Goal: Transaction & Acquisition: Purchase product/service

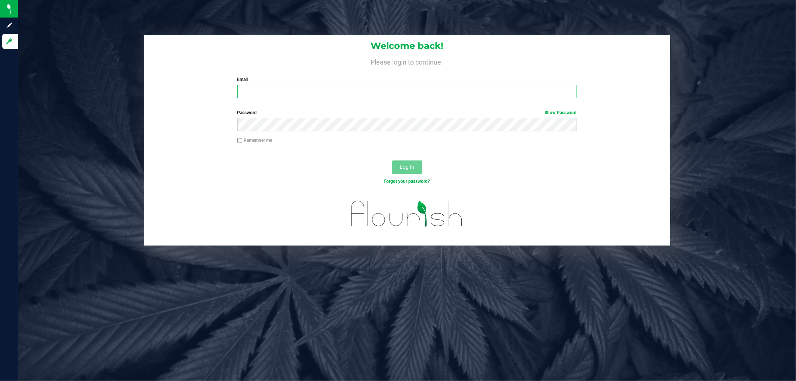
click at [269, 90] on input "Email" at bounding box center [406, 91] width 339 height 13
type input "cchianco@liveparallel.com"
click at [392, 160] on button "Log In" at bounding box center [407, 166] width 30 height 13
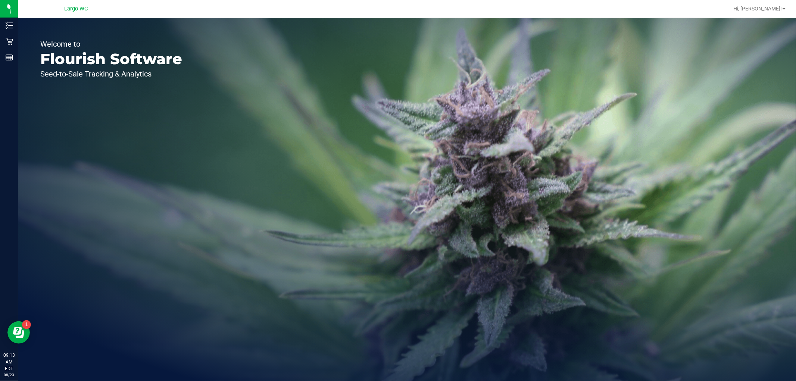
drag, startPoint x: 247, startPoint y: 188, endPoint x: 241, endPoint y: 182, distance: 8.2
click at [247, 188] on div "Welcome to Flourish Software Seed-to-Sale Tracking & Analytics" at bounding box center [407, 199] width 778 height 363
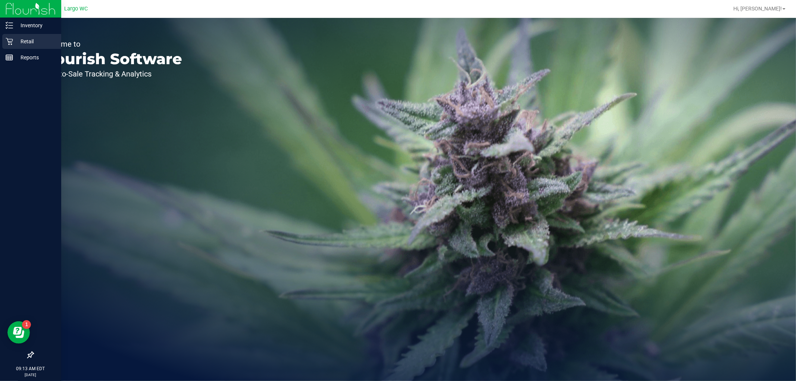
click at [17, 39] on p "Retail" at bounding box center [35, 41] width 45 height 9
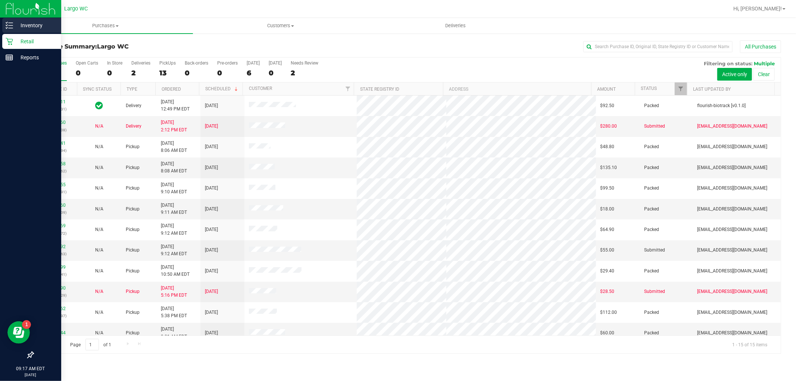
click at [10, 21] on div "Inventory" at bounding box center [31, 25] width 59 height 15
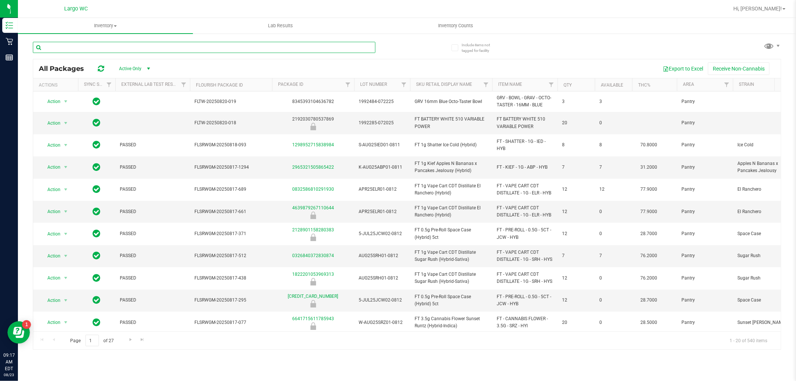
click at [84, 44] on input "text" at bounding box center [204, 47] width 342 height 11
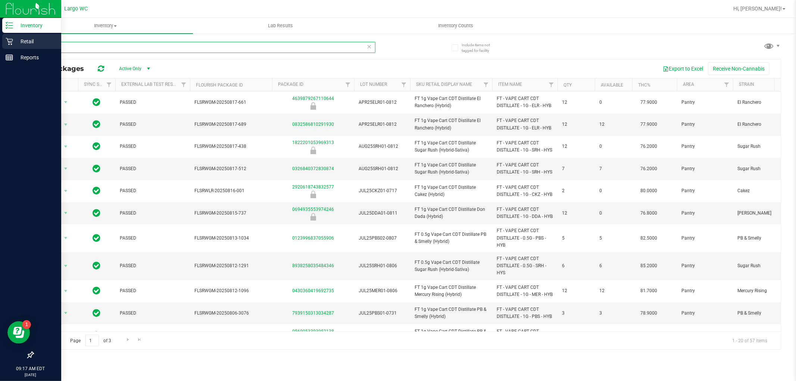
type input "cdt"
click at [17, 42] on p "Retail" at bounding box center [35, 41] width 45 height 9
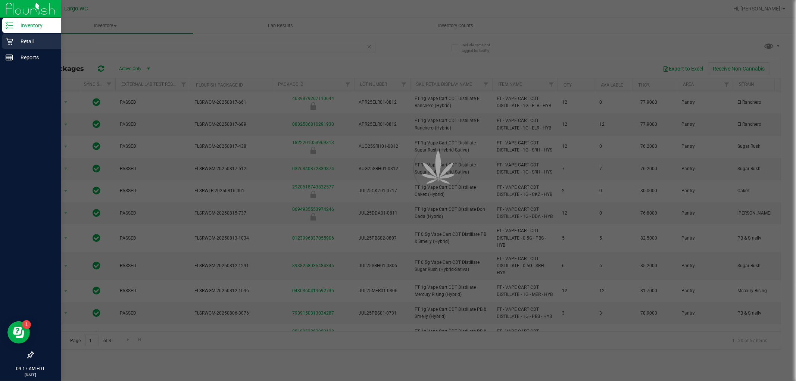
click at [17, 42] on p "Retail" at bounding box center [35, 41] width 45 height 9
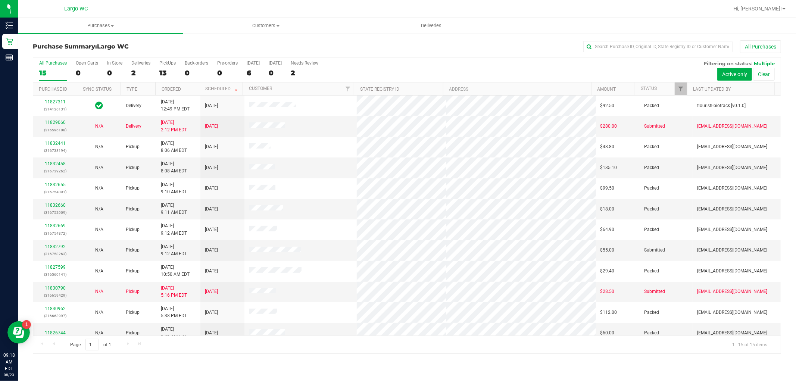
click at [728, 16] on div at bounding box center [431, 8] width 595 height 15
click at [132, 72] on div "2" at bounding box center [140, 73] width 19 height 9
click at [0, 0] on input "Deliveries 2" at bounding box center [0, 0] width 0 height 0
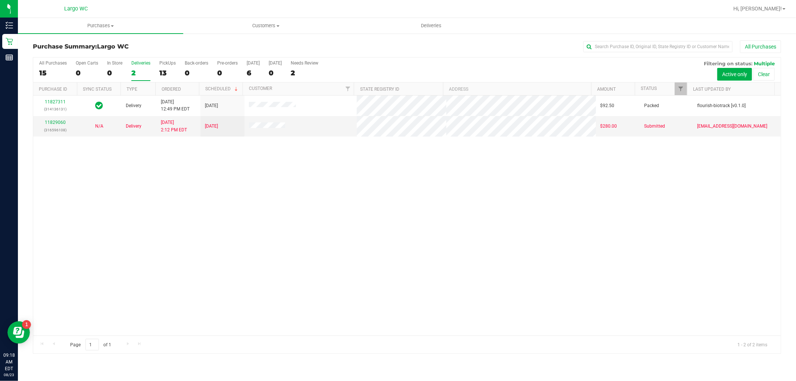
click at [543, 239] on div "11827311 (314136131) Delivery 8/22/2025 12:49 PM EDT 8/27/2025 $92.50 Packed fl…" at bounding box center [406, 216] width 747 height 240
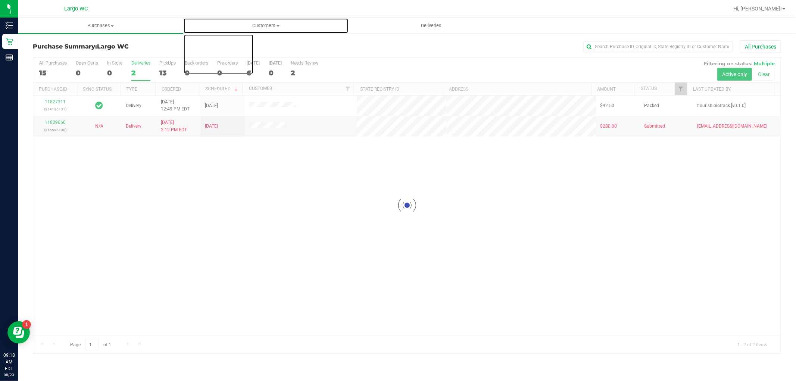
drag, startPoint x: 347, startPoint y: 28, endPoint x: 275, endPoint y: 12, distance: 73.8
click at [347, 28] on span "Customers" at bounding box center [266, 25] width 165 height 7
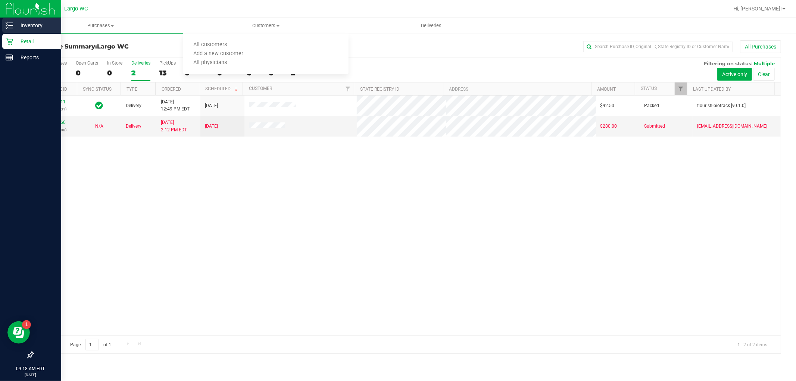
click at [20, 25] on p "Inventory" at bounding box center [35, 25] width 45 height 9
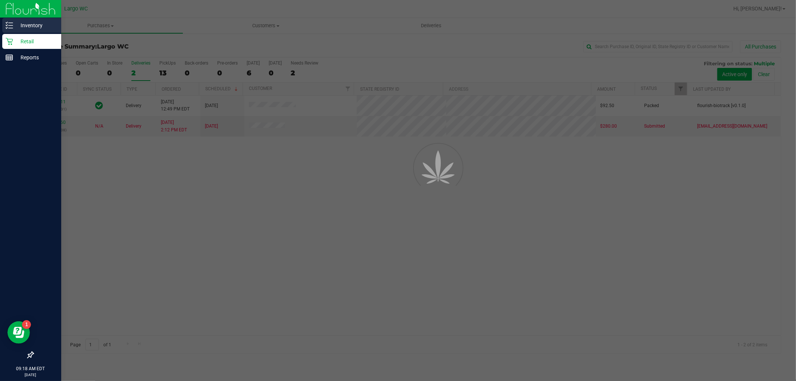
click at [20, 24] on p "Inventory" at bounding box center [35, 25] width 45 height 9
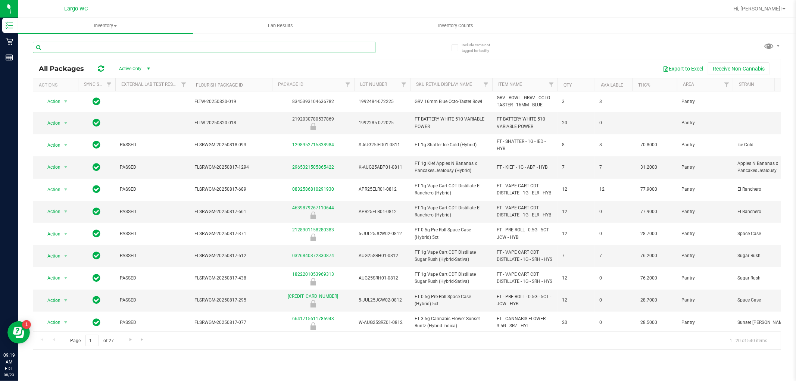
click at [132, 52] on input "text" at bounding box center [204, 47] width 342 height 11
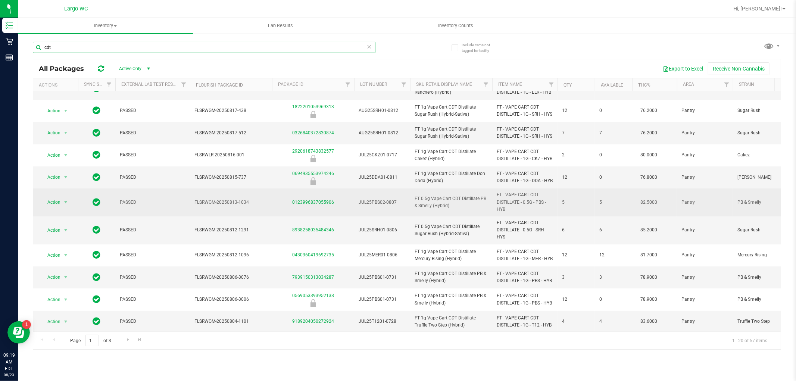
scroll to position [41, 0]
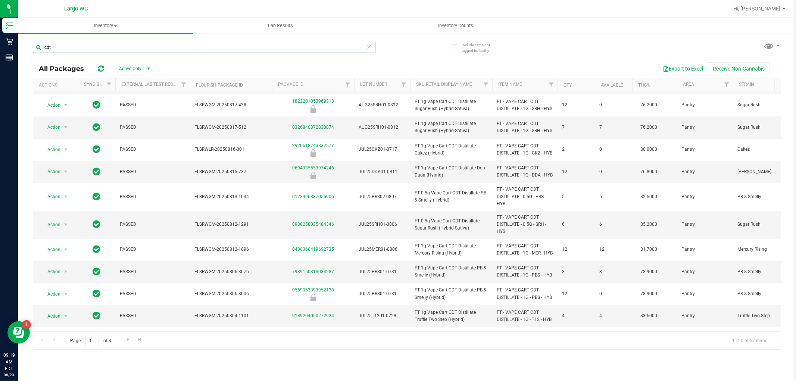
type input "cdt"
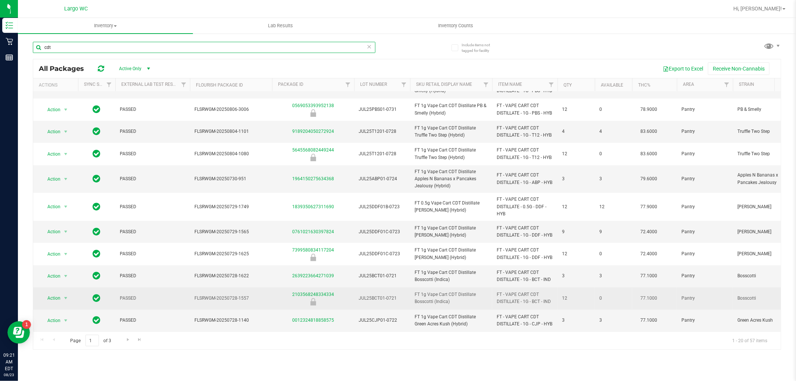
scroll to position [255, 0]
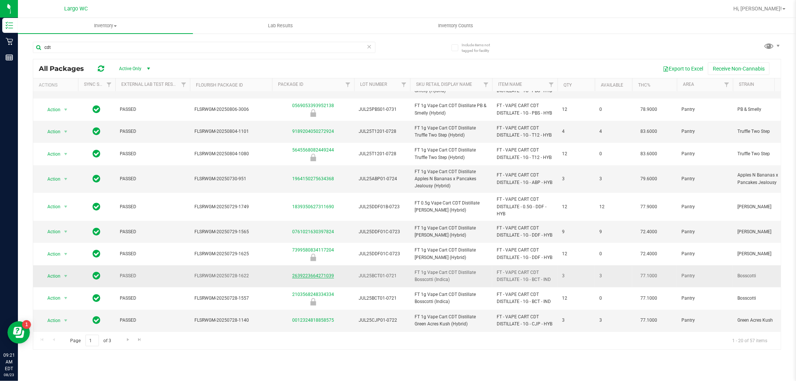
click at [327, 273] on link "2639223664271039" at bounding box center [313, 275] width 42 height 5
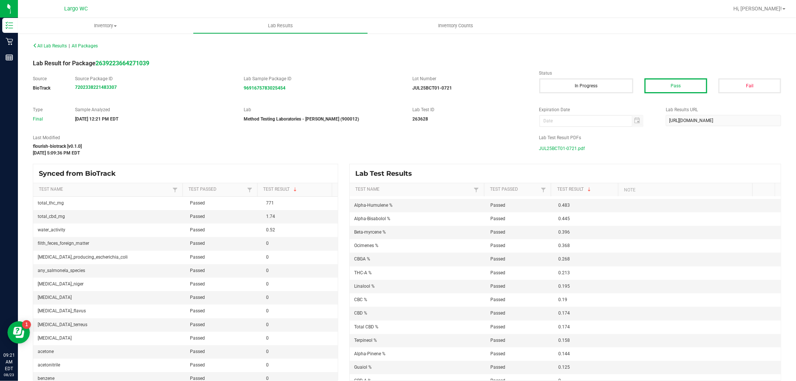
scroll to position [124, 0]
click at [560, 150] on span "JUL25BCT01-0721.pdf" at bounding box center [562, 148] width 46 height 11
click at [562, 150] on span "JUL25BCT01-0721.pdf" at bounding box center [562, 148] width 46 height 11
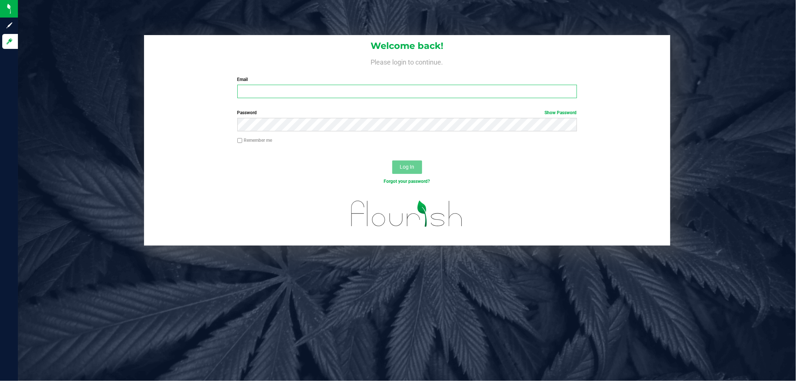
click at [272, 93] on input "Email" at bounding box center [406, 91] width 339 height 13
type input "[EMAIL_ADDRESS][DOMAIN_NAME]"
click at [392, 160] on button "Log In" at bounding box center [407, 166] width 30 height 13
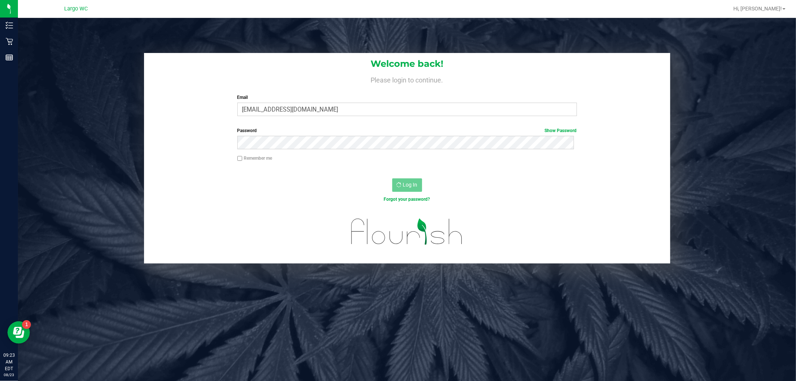
click at [610, 257] on div at bounding box center [407, 236] width 526 height 53
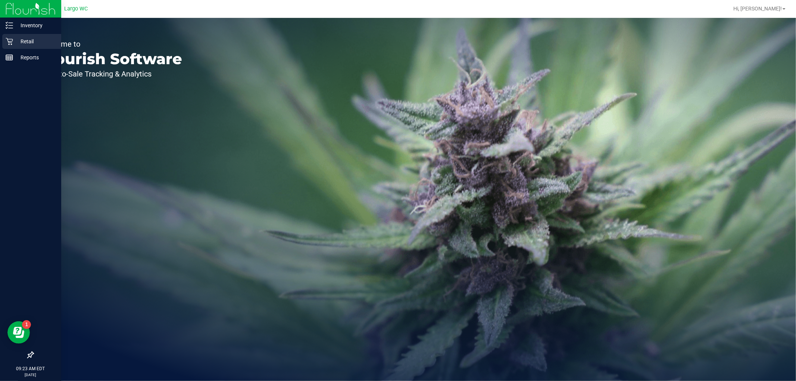
click at [7, 42] on icon at bounding box center [9, 41] width 7 height 7
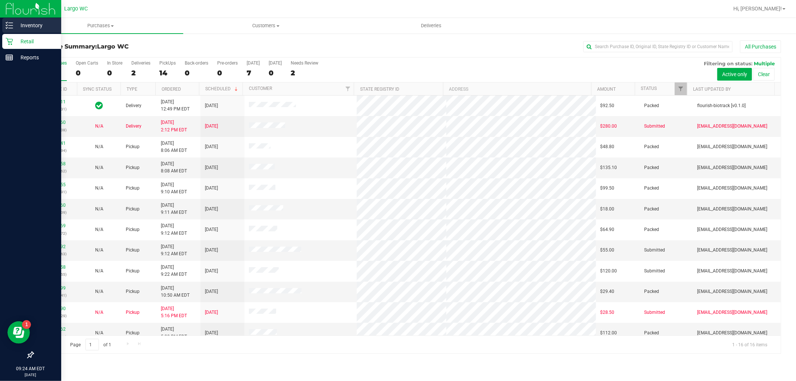
click at [12, 21] on div "Inventory" at bounding box center [31, 25] width 59 height 15
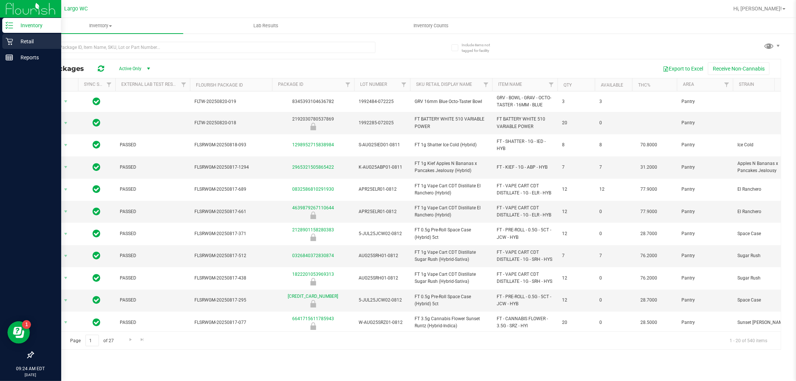
click at [20, 41] on p "Retail" at bounding box center [35, 41] width 45 height 9
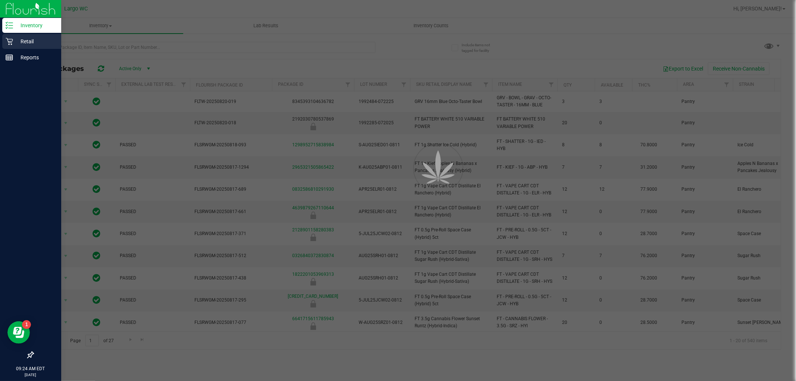
click at [20, 41] on p "Retail" at bounding box center [35, 41] width 45 height 9
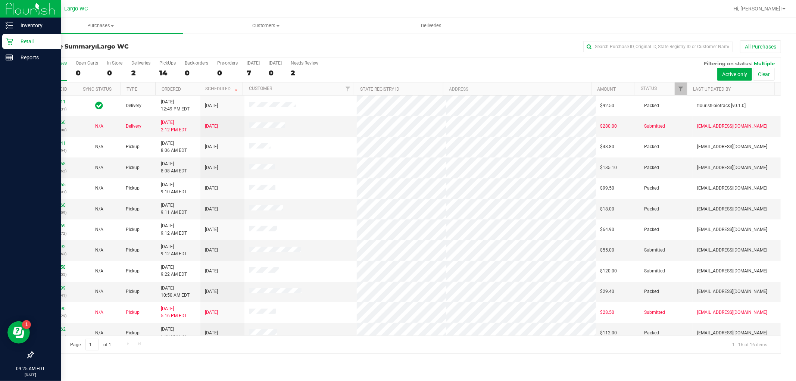
click at [19, 34] on div "Retail" at bounding box center [31, 41] width 59 height 15
click at [21, 28] on p "Inventory" at bounding box center [35, 25] width 45 height 9
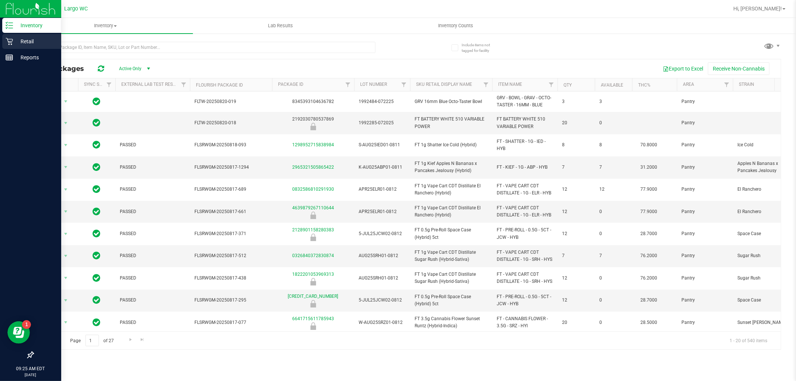
click at [12, 46] on div "Retail" at bounding box center [31, 41] width 59 height 15
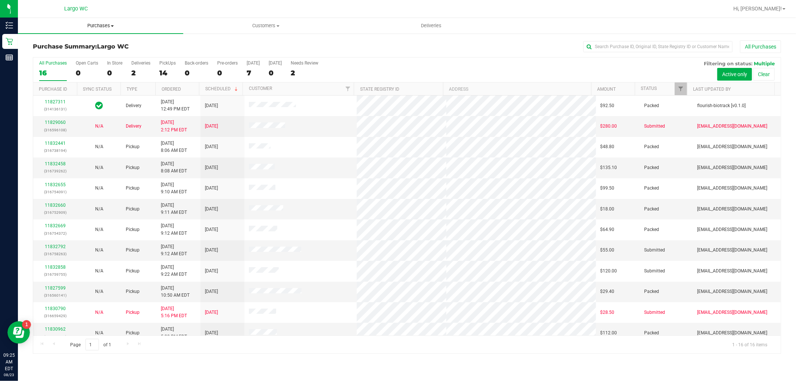
click at [121, 28] on span "Purchases" at bounding box center [100, 25] width 165 height 7
click at [106, 60] on li "All purchases" at bounding box center [100, 63] width 165 height 9
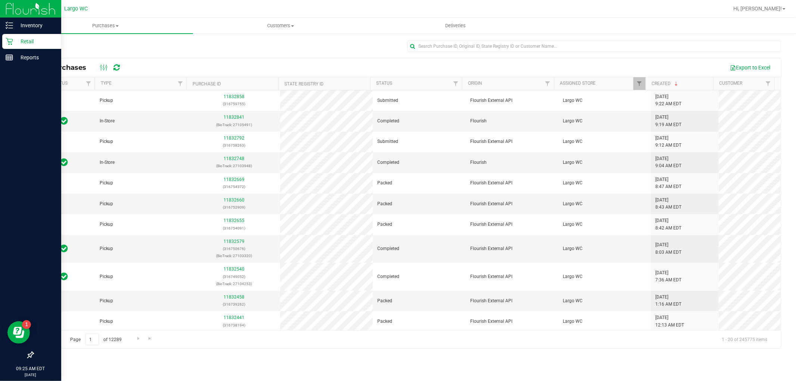
click at [13, 44] on p "Retail" at bounding box center [35, 41] width 45 height 9
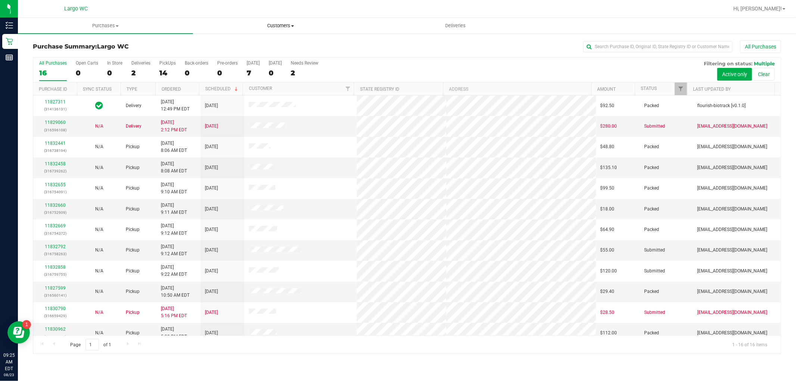
click at [269, 26] on span "Customers" at bounding box center [280, 25] width 174 height 7
click at [241, 45] on span "All customers" at bounding box center [220, 45] width 54 height 6
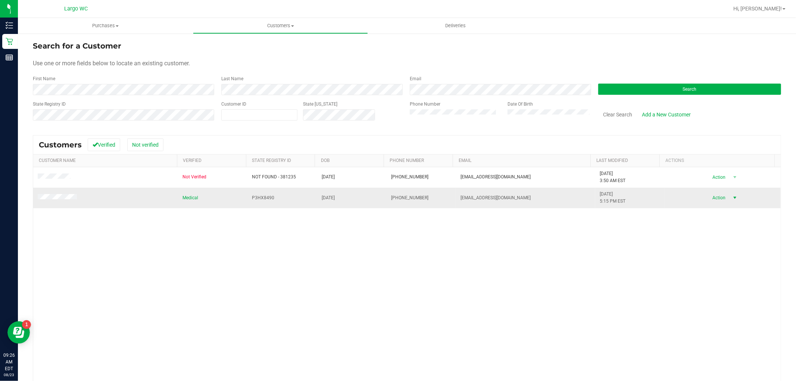
click at [706, 200] on span "Action" at bounding box center [718, 198] width 24 height 10
click at [717, 224] on li "Create new purchase" at bounding box center [720, 221] width 51 height 11
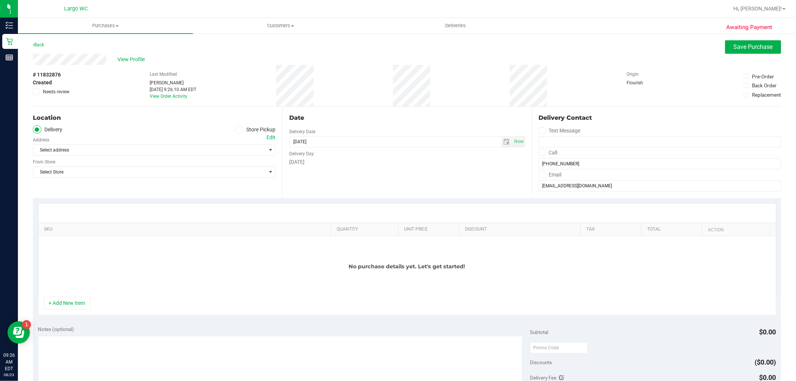
click at [75, 296] on div "No purchase details yet. Let's get started!" at bounding box center [406, 266] width 737 height 60
click at [74, 302] on button "+ Add New Item" at bounding box center [67, 303] width 46 height 13
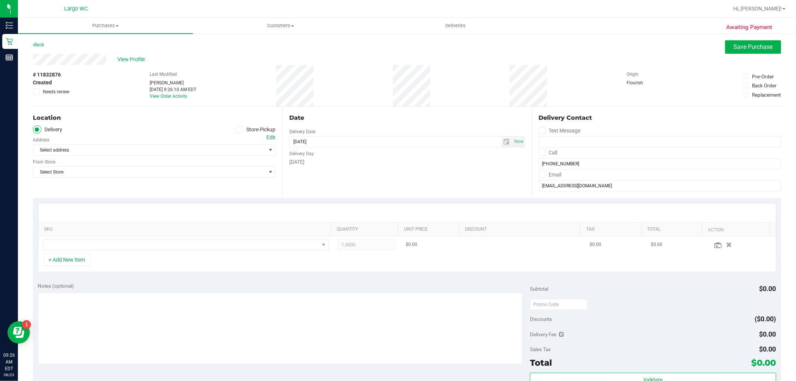
click at [90, 253] on td at bounding box center [185, 244] width 295 height 17
click at [94, 248] on span "NO DATA FOUND" at bounding box center [181, 245] width 276 height 10
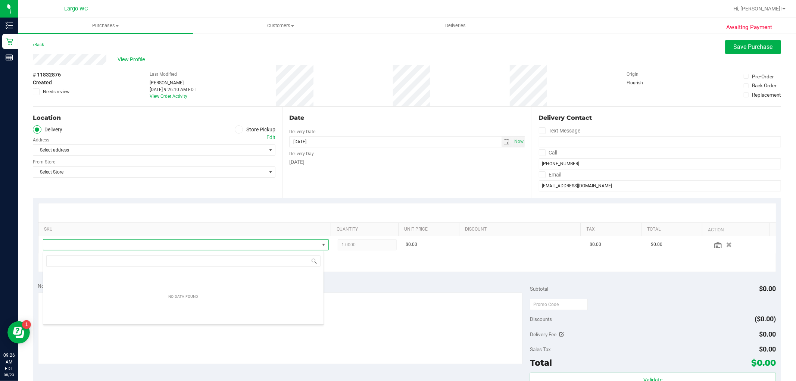
scroll to position [11, 278]
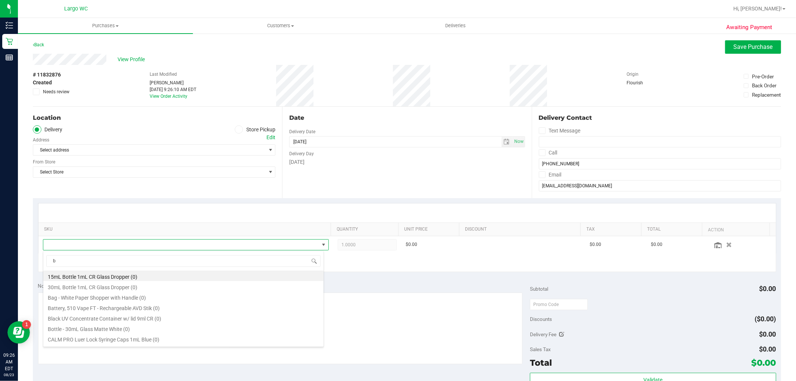
type input "bo"
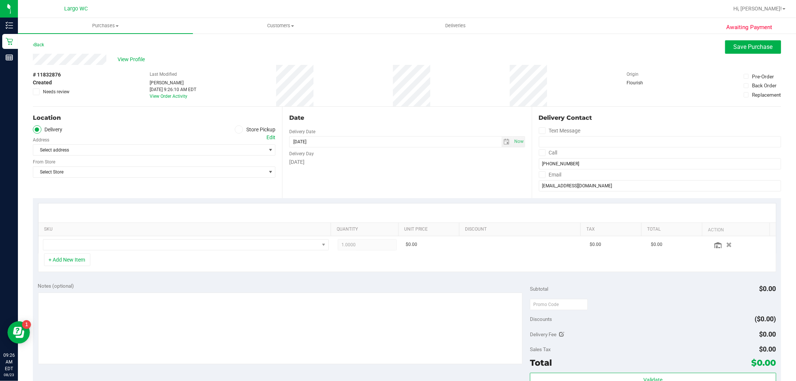
click at [235, 130] on label "Store Pickup" at bounding box center [255, 129] width 41 height 9
click at [0, 0] on input "Store Pickup" at bounding box center [0, 0] width 0 height 0
click at [228, 150] on span "Select Store" at bounding box center [149, 150] width 232 height 10
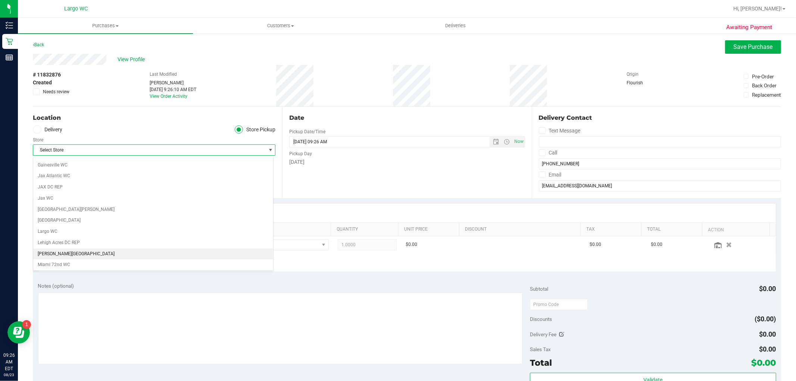
scroll to position [166, 0]
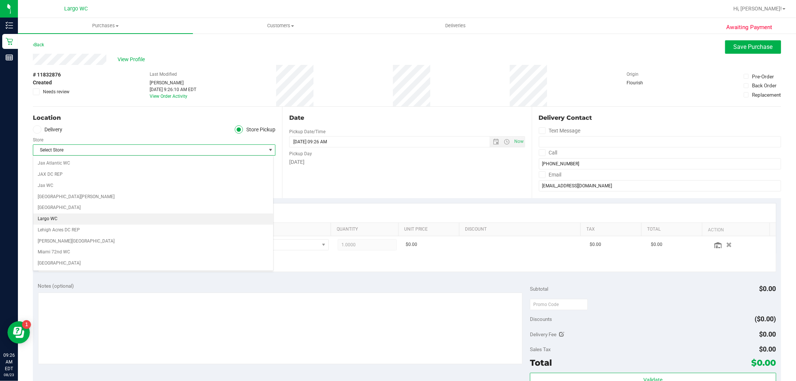
click at [68, 222] on li "Largo WC" at bounding box center [153, 218] width 240 height 11
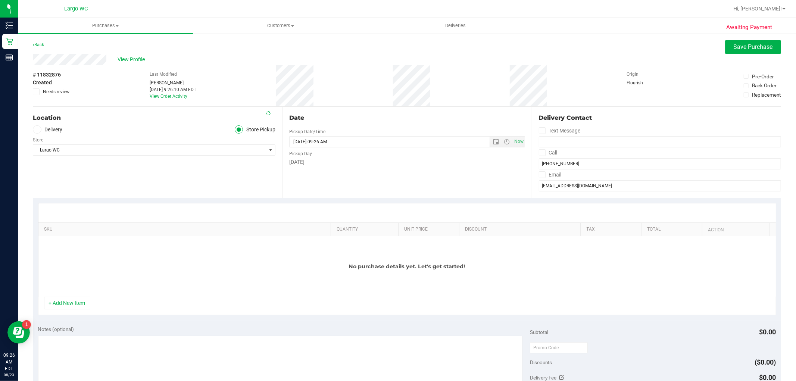
click at [121, 175] on div "Location Delivery Store Pickup Store Largo WC Select Store Bonita Springs WC Bo…" at bounding box center [157, 152] width 249 height 91
click at [86, 299] on button "+ Add New Item" at bounding box center [67, 303] width 46 height 13
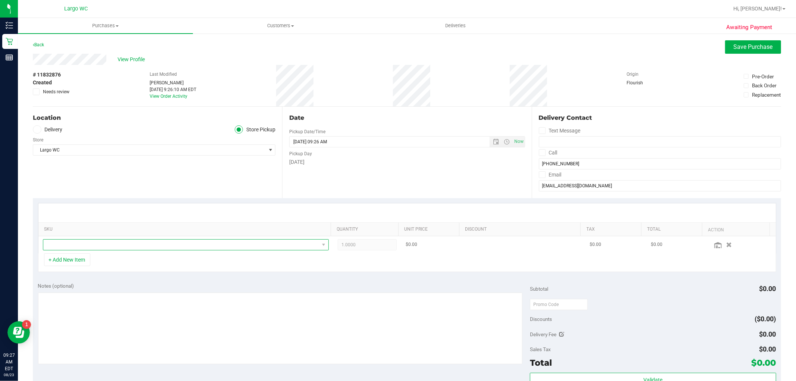
click at [106, 241] on span "NO DATA FOUND" at bounding box center [181, 245] width 276 height 10
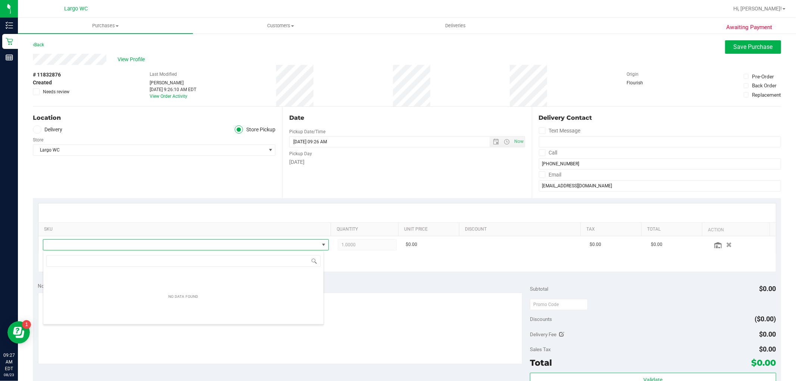
scroll to position [11, 278]
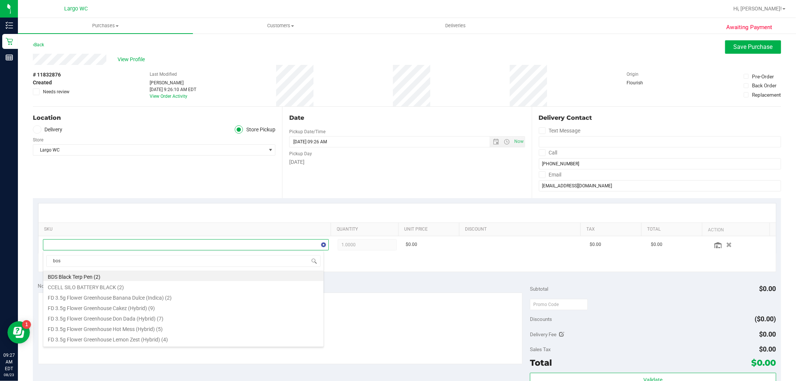
type input "boss"
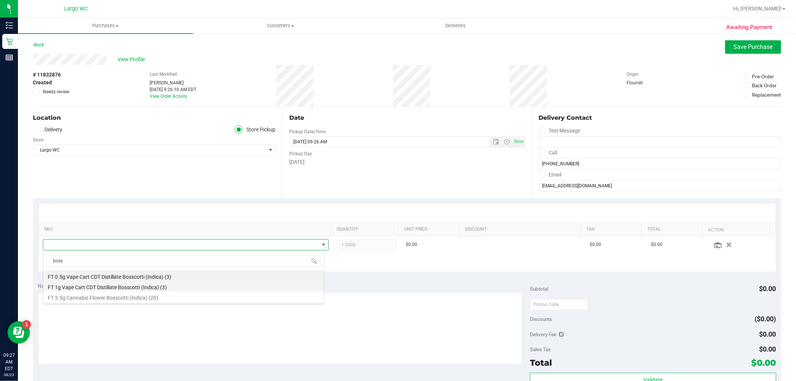
click at [181, 287] on li "FT 1g Vape Cart CDT Distillate Bosscotti (Indica) (3)" at bounding box center [183, 286] width 280 height 10
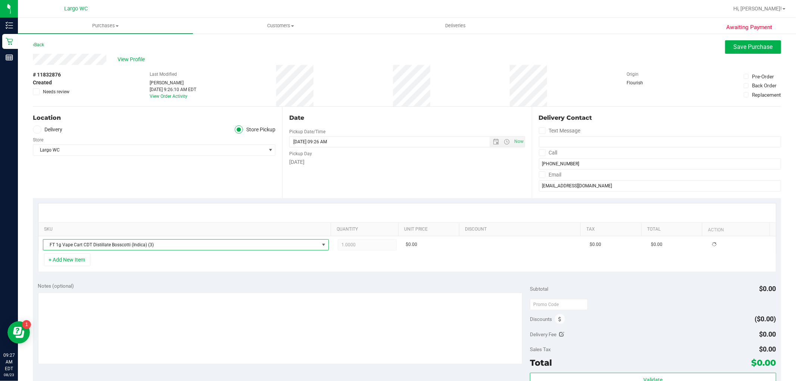
click at [200, 267] on div "+ Add New Item" at bounding box center [407, 262] width 738 height 19
click at [83, 262] on button "+ Add New Item" at bounding box center [67, 259] width 46 height 13
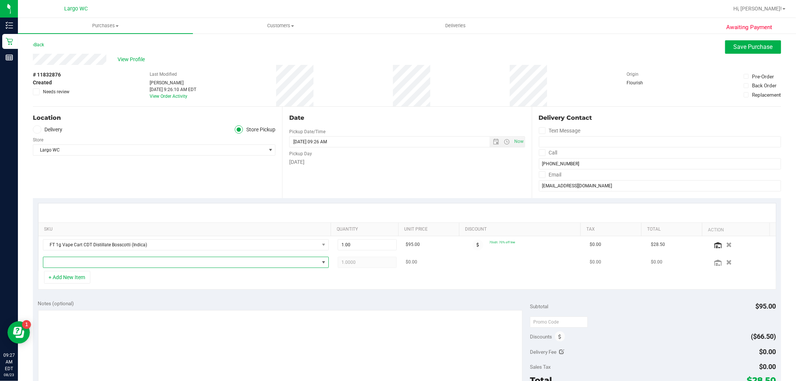
click at [109, 262] on span "NO DATA FOUND" at bounding box center [181, 262] width 276 height 10
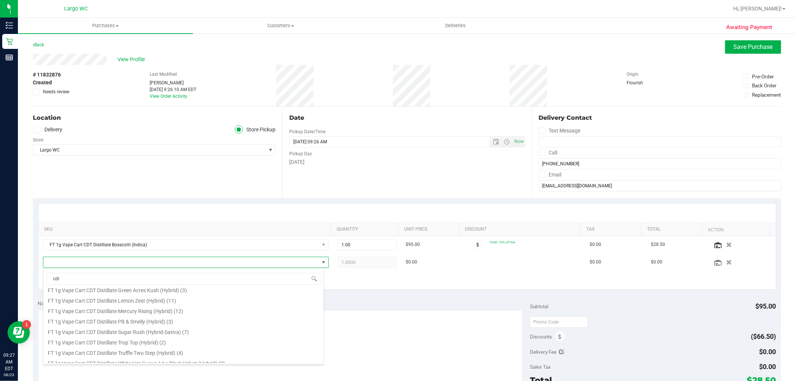
scroll to position [312, 0]
type input "cdt"
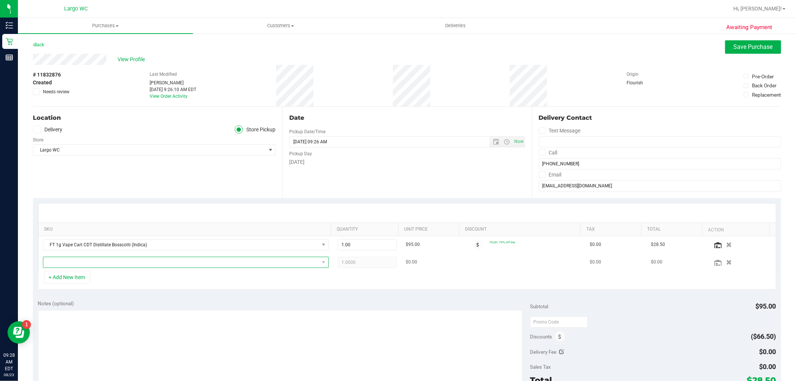
click at [161, 262] on span "NO DATA FOUND" at bounding box center [181, 262] width 276 height 10
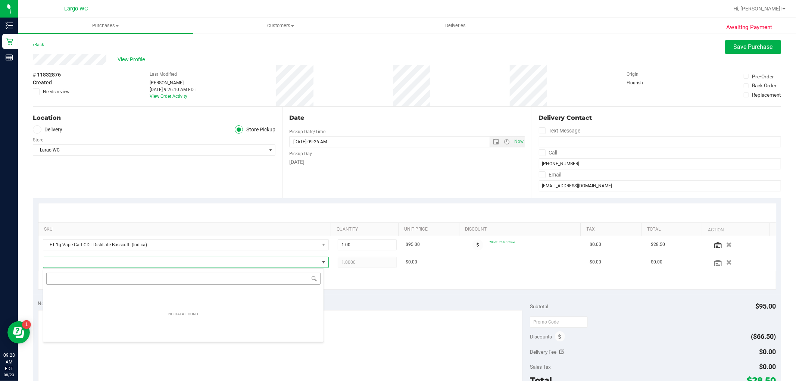
scroll to position [11, 278]
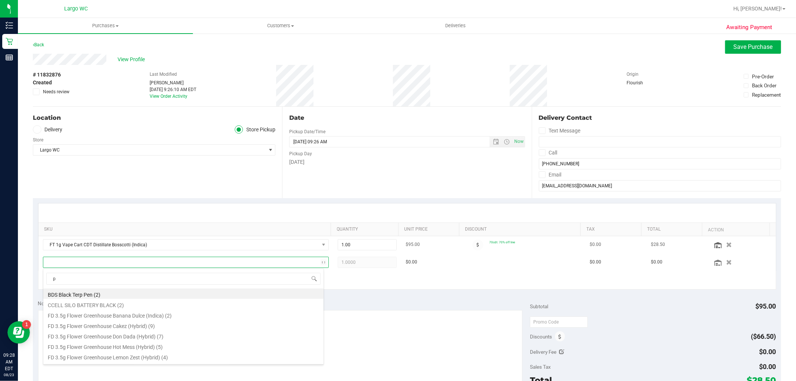
type input "pb"
click at [185, 328] on li "FT 1g Vape Cart CDT Distillate PB & Smelly (Hybrid) (3)" at bounding box center [183, 325] width 280 height 10
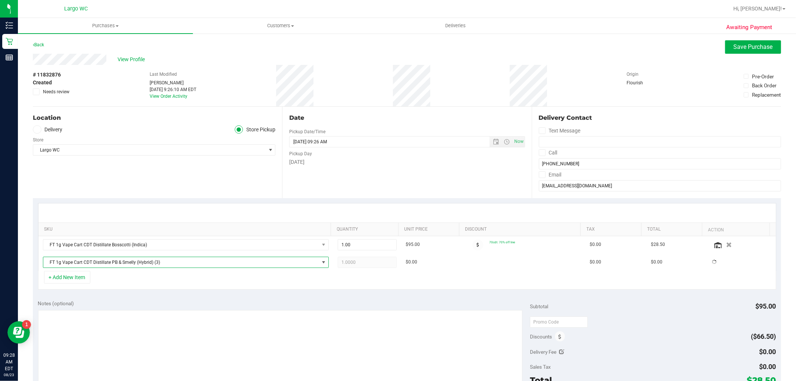
drag, startPoint x: 209, startPoint y: 273, endPoint x: 174, endPoint y: 275, distance: 35.1
click at [203, 274] on div "+ Add New Item" at bounding box center [407, 280] width 738 height 19
click at [64, 282] on button "+ Add New Item" at bounding box center [67, 277] width 46 height 13
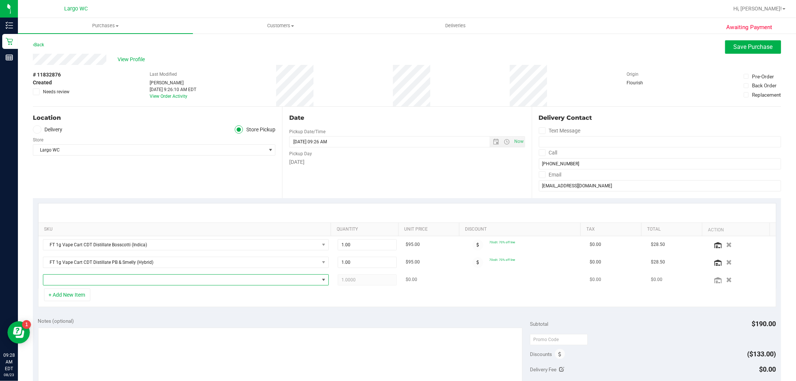
click at [109, 281] on span "NO DATA FOUND" at bounding box center [181, 280] width 276 height 10
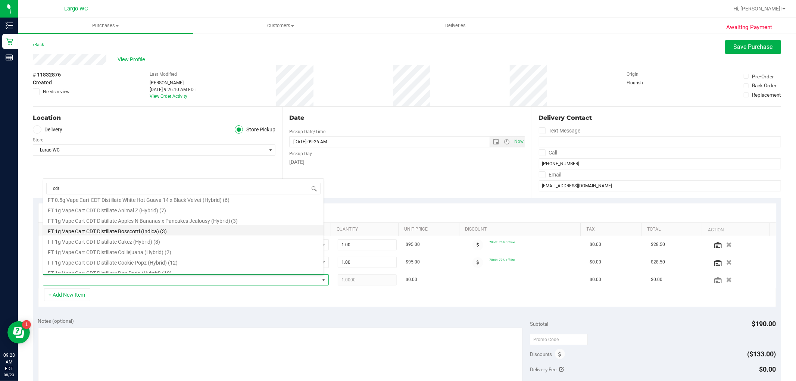
scroll to position [207, 0]
type input "cdt"
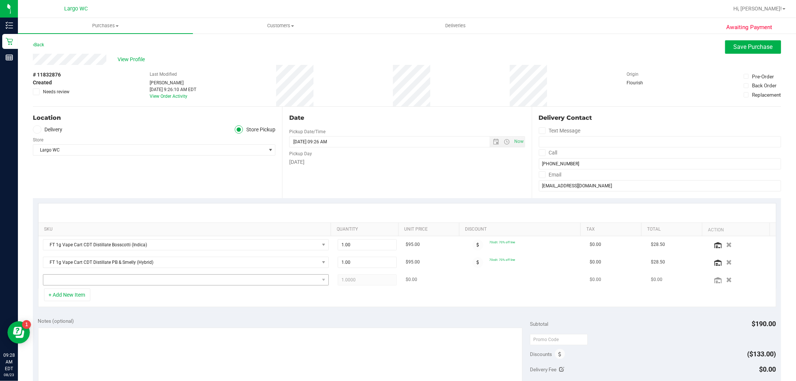
click at [95, 274] on td at bounding box center [185, 279] width 295 height 17
click at [96, 280] on span "NO DATA FOUND" at bounding box center [181, 280] width 276 height 10
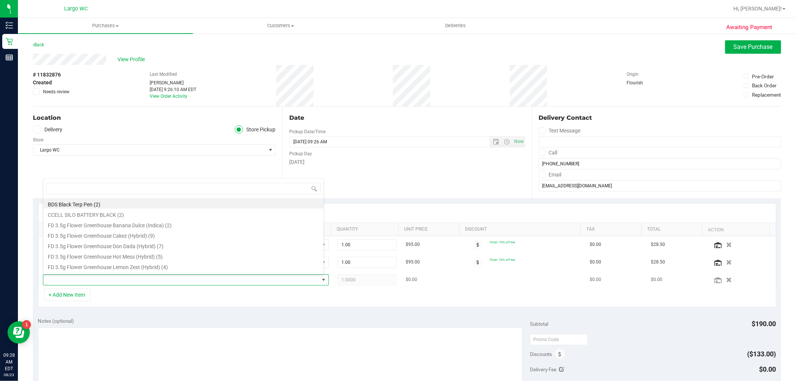
click at [96, 280] on span at bounding box center [181, 280] width 276 height 10
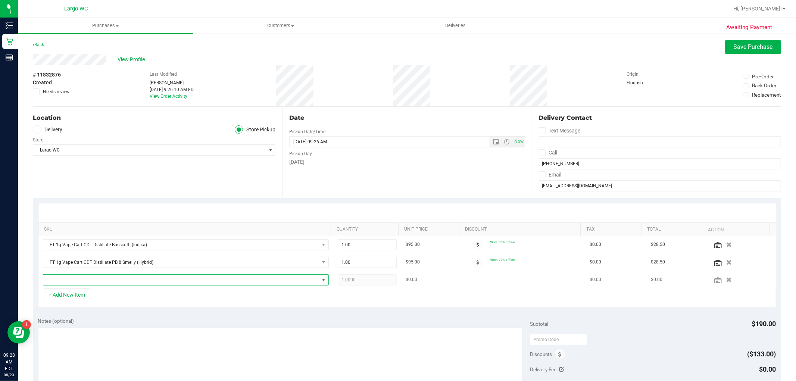
click at [105, 282] on span "NO DATA FOUND" at bounding box center [181, 280] width 276 height 10
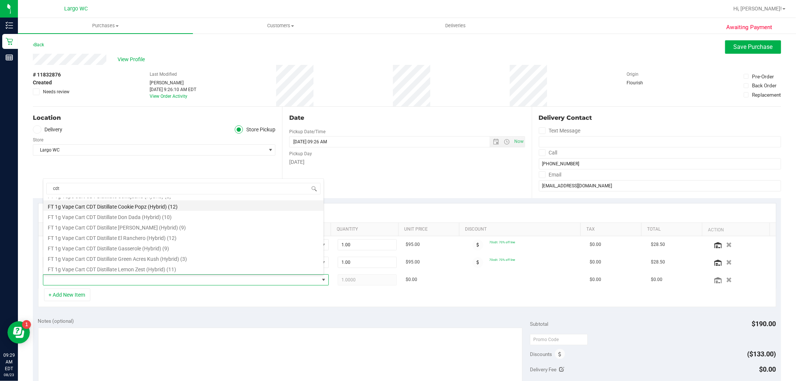
scroll to position [290, 0]
type input "cdt"
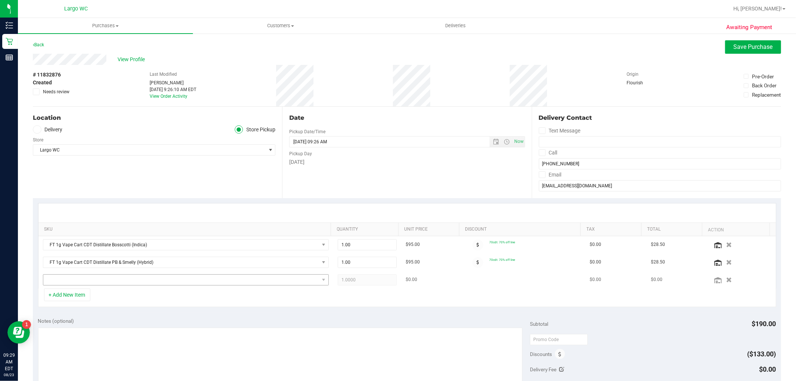
drag, startPoint x: 137, startPoint y: 287, endPoint x: 143, endPoint y: 284, distance: 6.7
click at [139, 287] on td at bounding box center [185, 279] width 295 height 17
click at [144, 281] on span "NO DATA FOUND" at bounding box center [181, 280] width 276 height 10
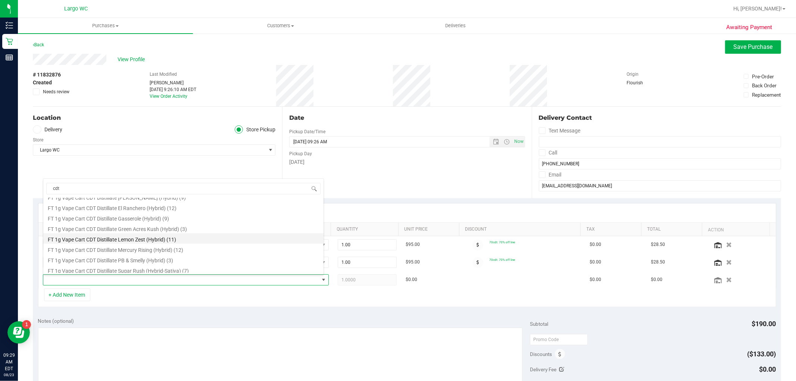
scroll to position [312, 0]
type input "cdt"
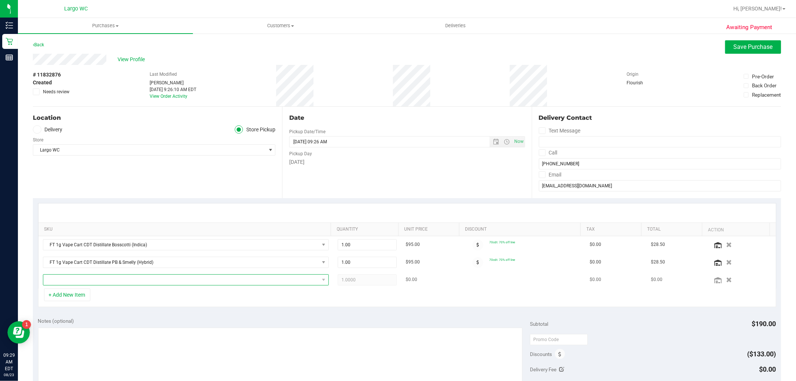
click at [158, 284] on span "NO DATA FOUND" at bounding box center [181, 280] width 276 height 10
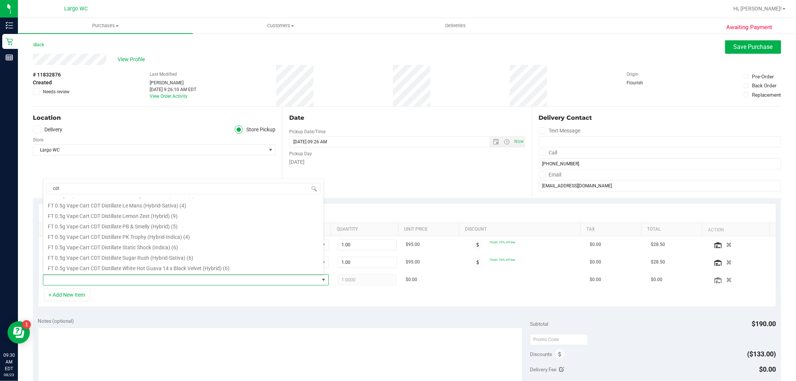
scroll to position [166, 0]
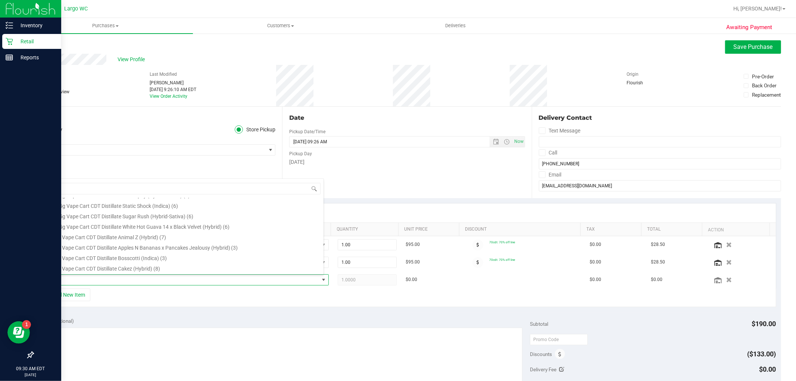
type input "cdt"
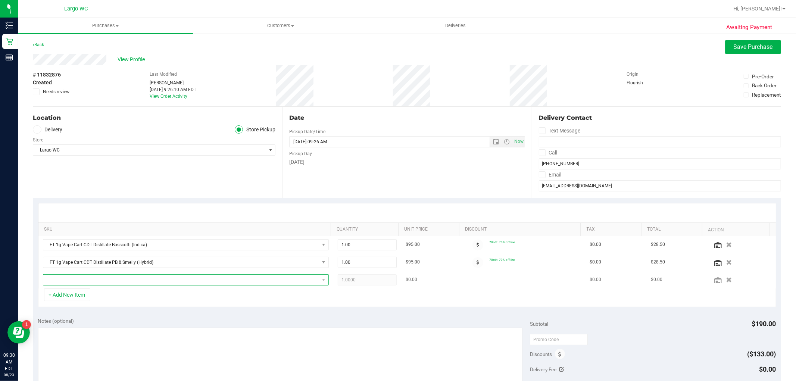
drag, startPoint x: 121, startPoint y: 281, endPoint x: 124, endPoint y: 277, distance: 5.0
click at [121, 281] on span "NO DATA FOUND" at bounding box center [181, 280] width 276 height 10
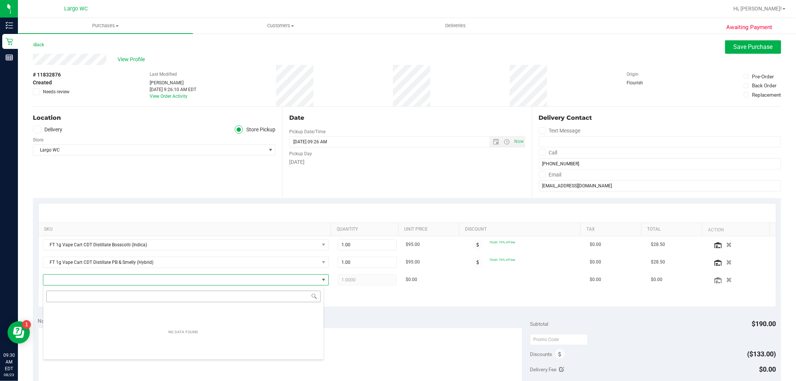
scroll to position [11, 278]
click at [182, 306] on div "NO DATA FOUND" at bounding box center [183, 332] width 280 height 52
click at [182, 301] on input "appke" at bounding box center [183, 297] width 274 height 12
type input "apples"
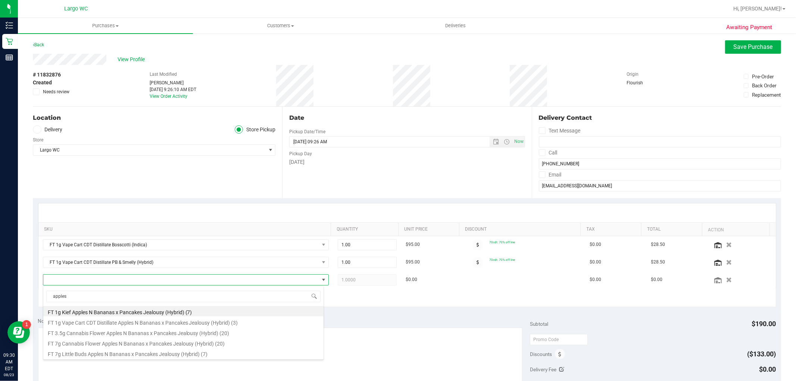
click at [206, 322] on li "FT 1g Vape Cart CDT Distillate Apples N Bananas x Pancakes Jealousy (Hybrid) (3)" at bounding box center [183, 321] width 280 height 10
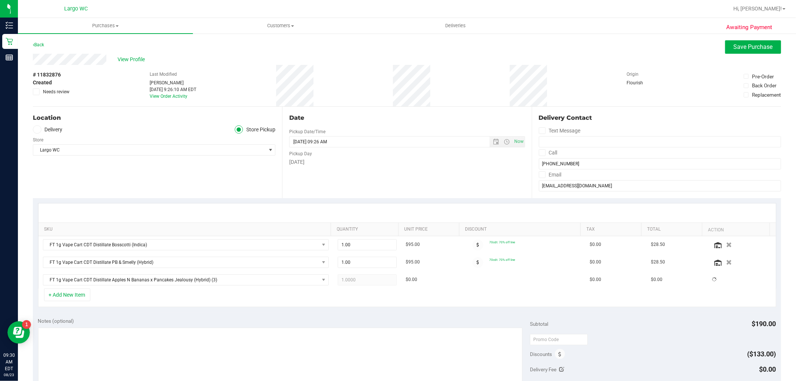
click at [221, 294] on div "+ Add New Item" at bounding box center [407, 297] width 738 height 19
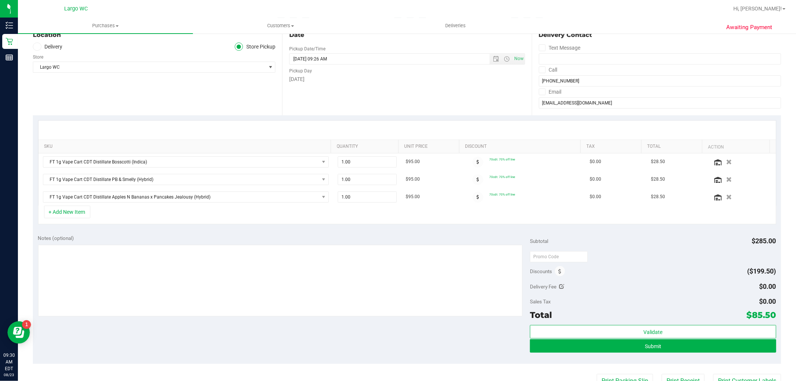
click at [568, 219] on div "+ Add New Item" at bounding box center [407, 215] width 738 height 19
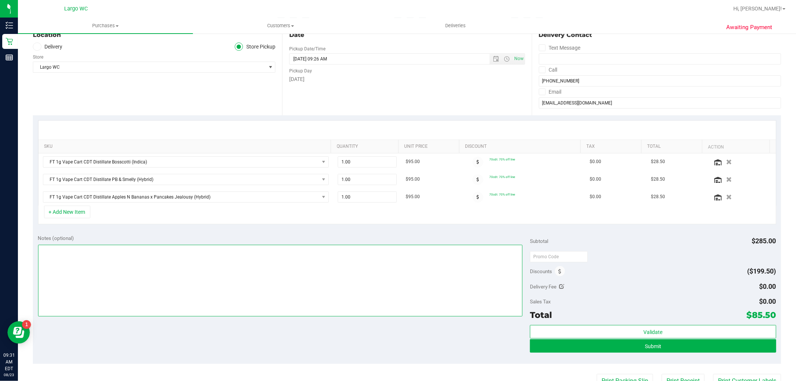
click at [248, 258] on textarea at bounding box center [280, 281] width 485 height 72
type textarea "points please :)"
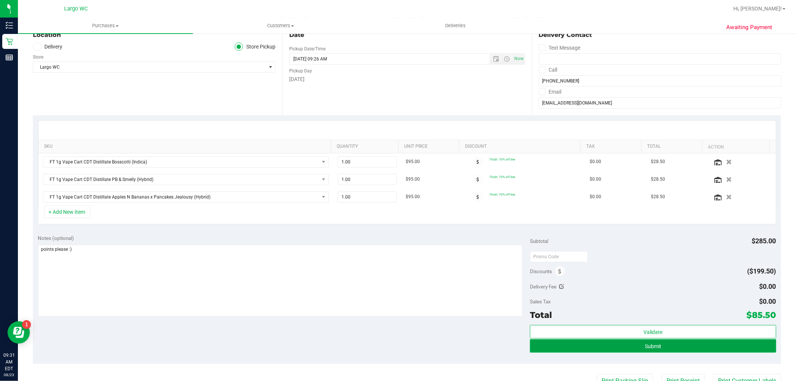
click at [667, 345] on button "Submit" at bounding box center [653, 345] width 246 height 13
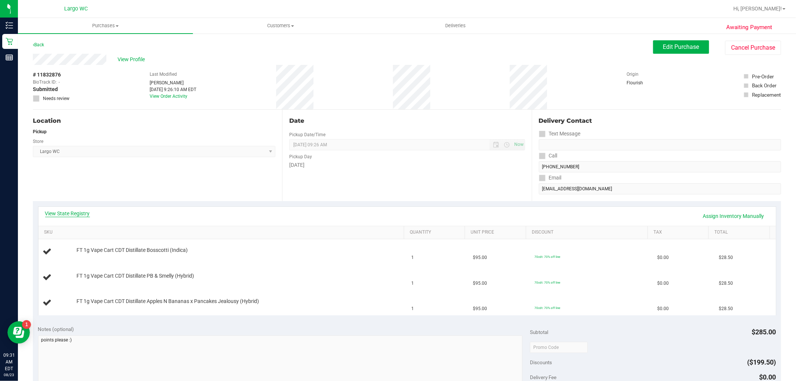
click at [82, 212] on link "View State Registry" at bounding box center [67, 213] width 45 height 7
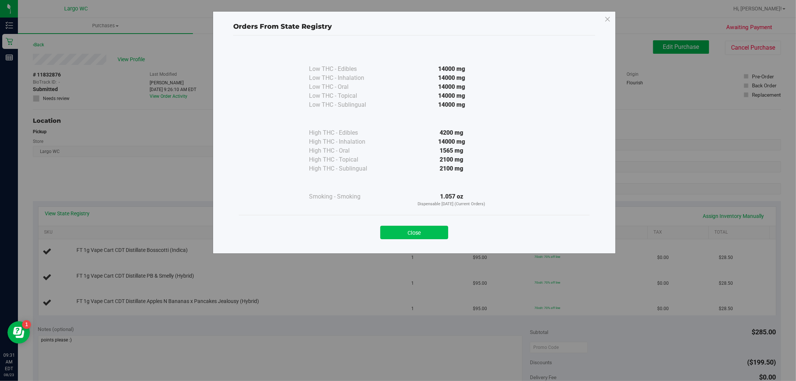
click at [426, 232] on button "Close" at bounding box center [414, 232] width 68 height 13
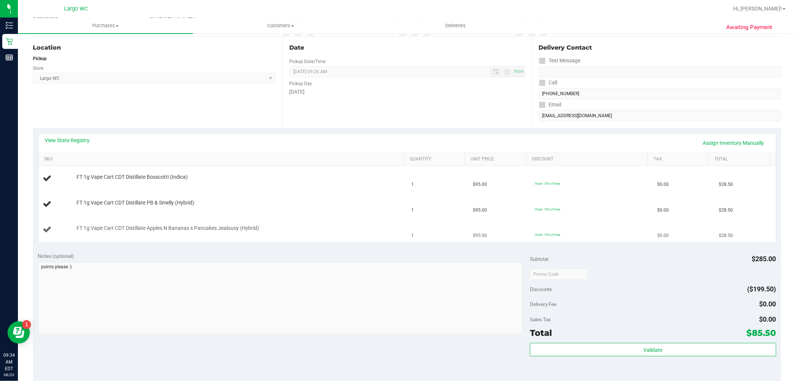
scroll to position [83, 0]
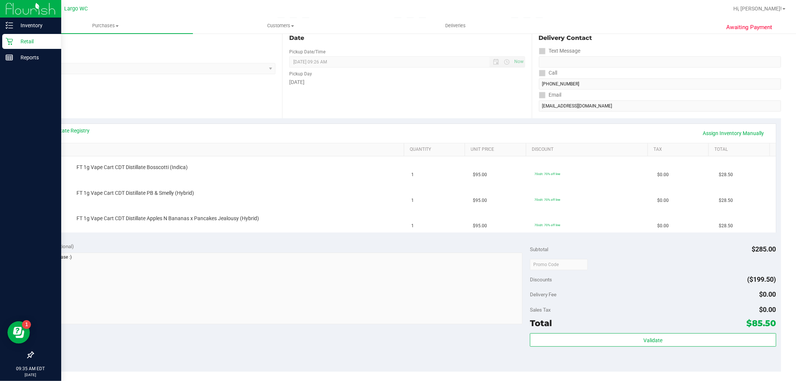
click at [6, 40] on icon at bounding box center [9, 41] width 7 height 7
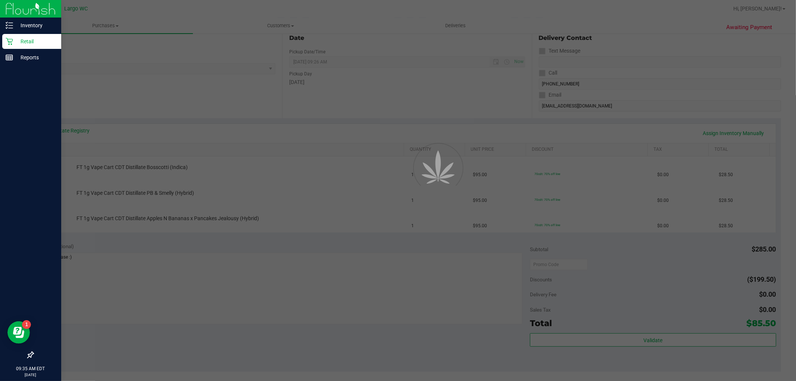
click at [6, 40] on icon at bounding box center [9, 41] width 7 height 7
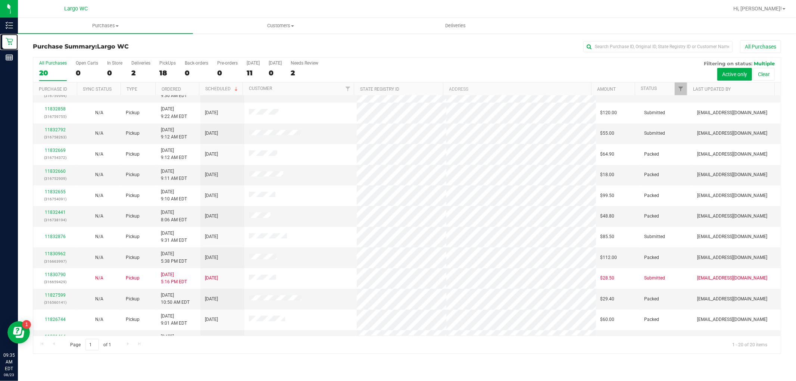
scroll to position [124, 0]
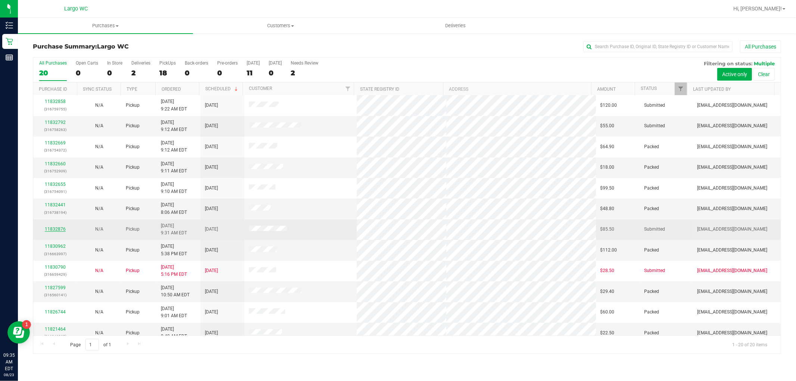
click at [56, 229] on link "11832876" at bounding box center [55, 228] width 21 height 5
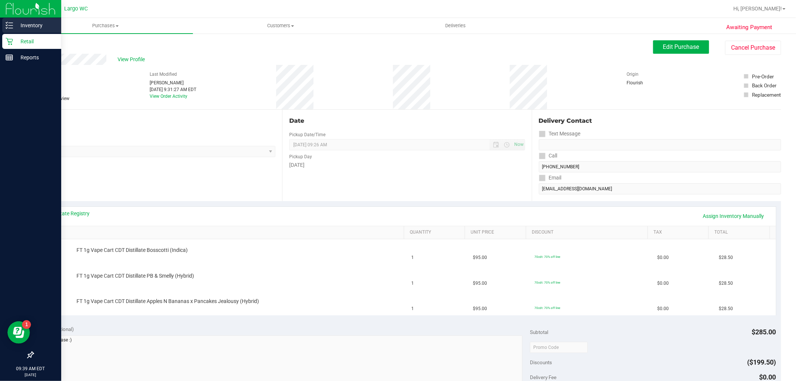
click at [9, 28] on line at bounding box center [11, 28] width 4 height 0
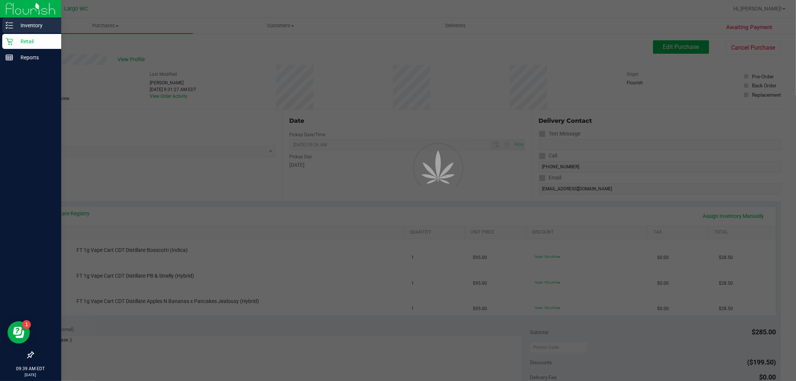
click at [9, 28] on line at bounding box center [11, 28] width 4 height 0
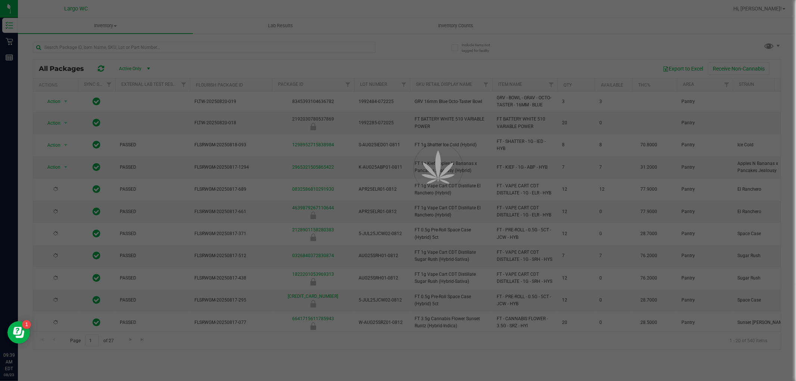
click at [116, 50] on div at bounding box center [398, 190] width 796 height 381
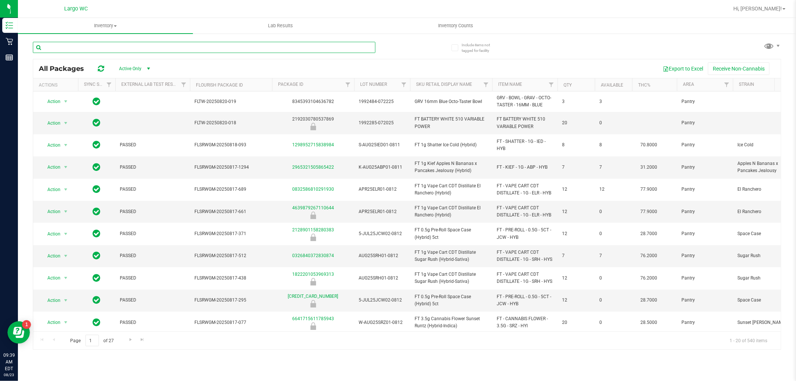
click at [116, 50] on input "text" at bounding box center [204, 47] width 342 height 11
type input "wn"
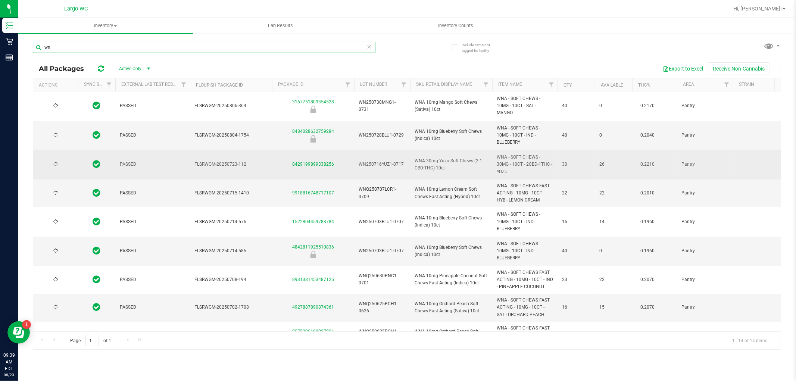
type input "2026-07-30"
type input "2025-07-30"
type input "2026-07-28"
type input "2025-07-28"
type input "2026-07-16"
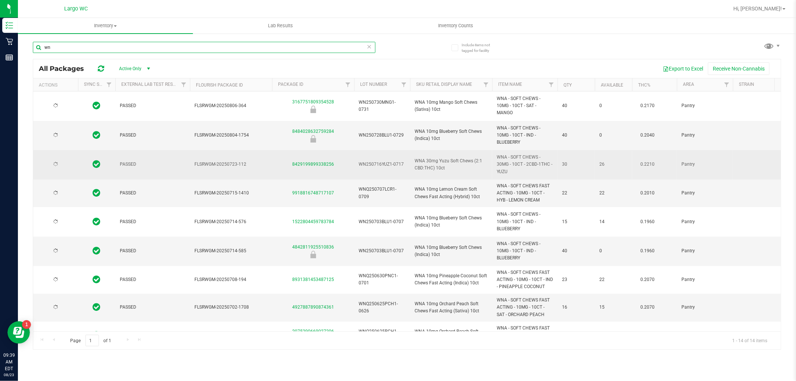
type input "2025-07-16"
type input "2026-07-07"
type input "2025-07-07"
type input "2026-07-03"
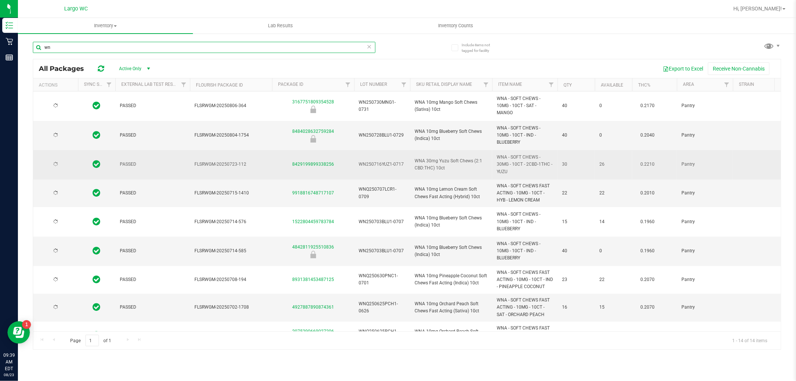
type input "2026-06-30"
type input "2026-06-25"
type input "2025-06-25"
type input "2026-06-25"
type input "2025-06-25"
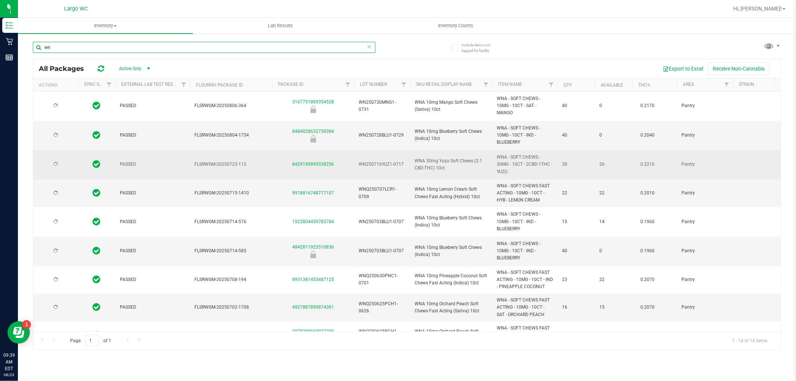
type input "2026-06-23"
type input "2026-06-18"
type input "2026-06-17"
type input "2025-06-17"
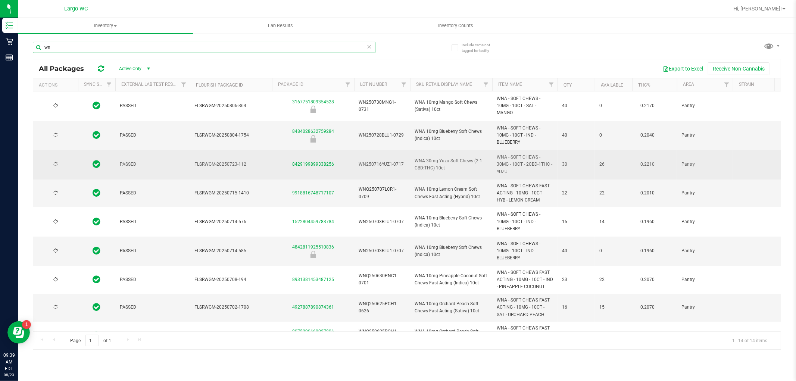
type input "2026-04-09"
type input "2025-02-05"
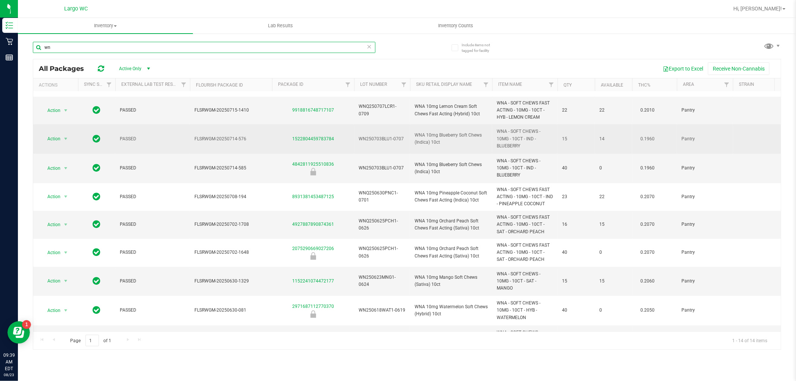
scroll to position [124, 0]
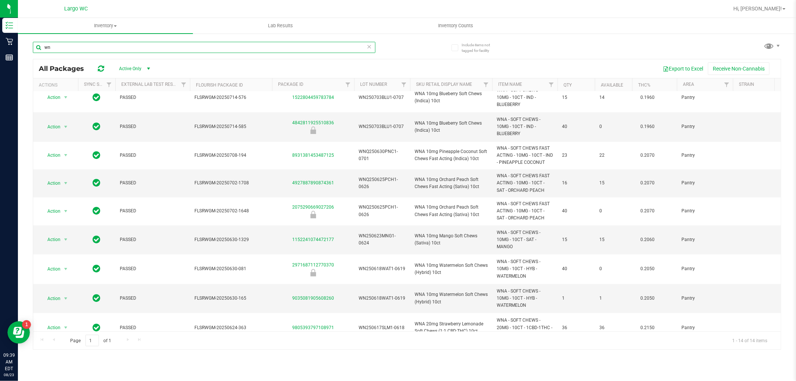
type input "wn"
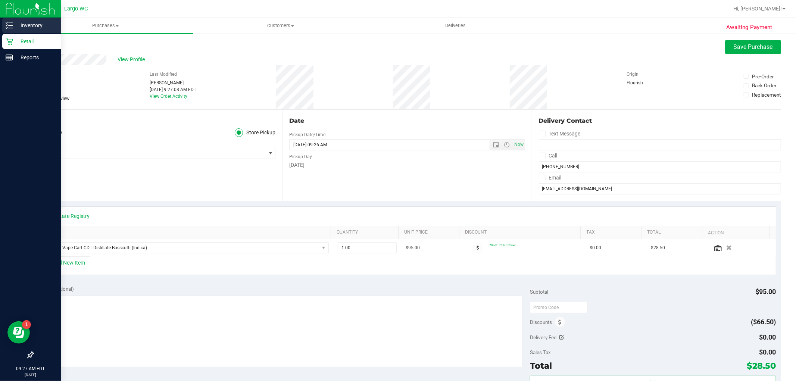
click at [12, 28] on line at bounding box center [11, 28] width 4 height 0
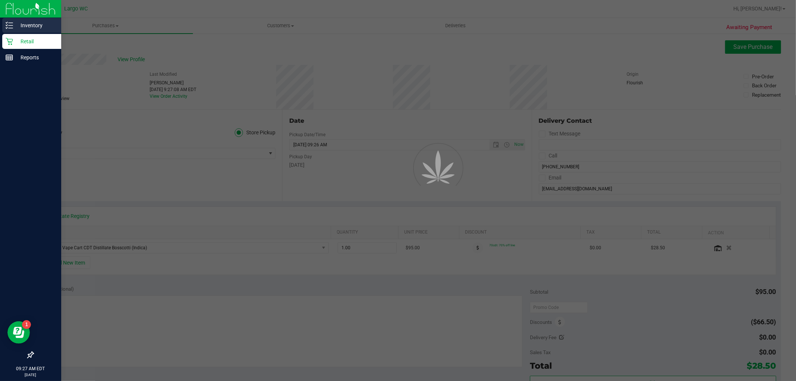
click at [12, 28] on line at bounding box center [11, 28] width 4 height 0
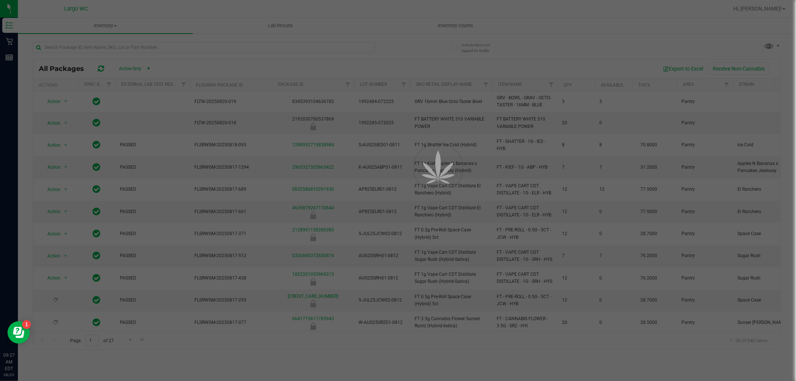
drag, startPoint x: 132, startPoint y: 47, endPoint x: 128, endPoint y: 50, distance: 4.7
click at [128, 50] on div at bounding box center [398, 190] width 796 height 381
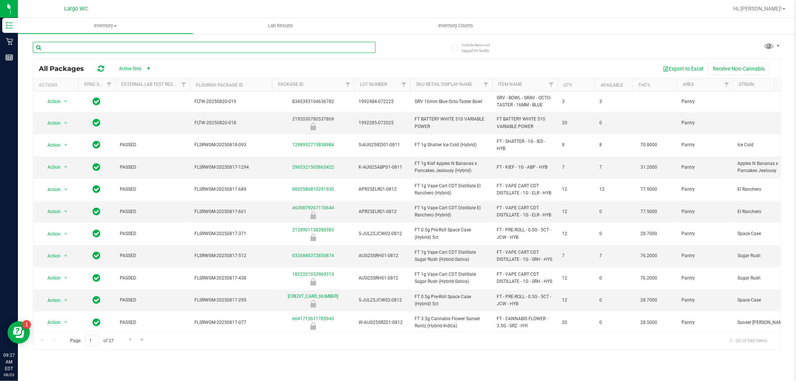
click at [128, 50] on input "text" at bounding box center [204, 47] width 342 height 11
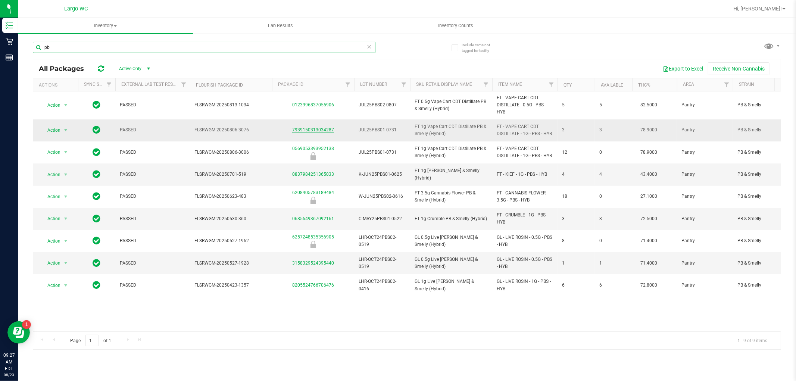
type input "pb"
click at [304, 131] on link "7939150313034287" at bounding box center [313, 129] width 42 height 5
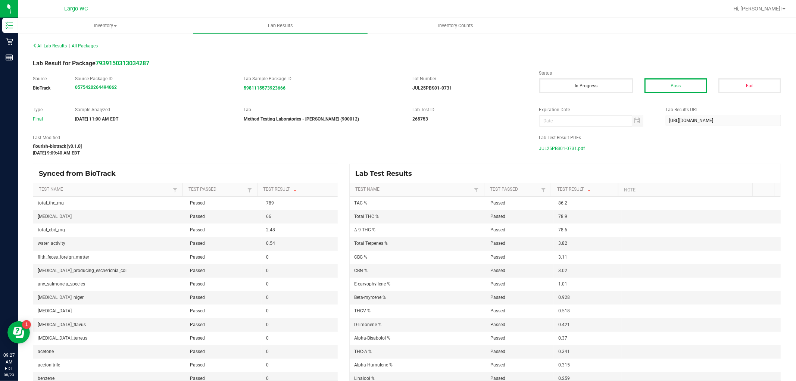
click at [575, 148] on span "JUL25PBS01-0731.pdf" at bounding box center [562, 148] width 46 height 11
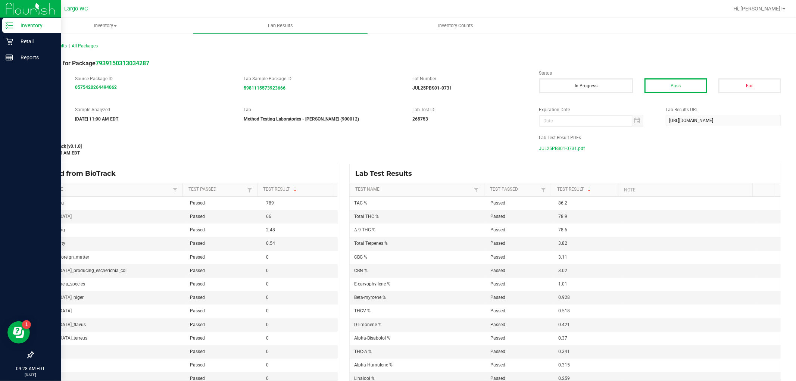
click at [14, 22] on p "Inventory" at bounding box center [35, 25] width 45 height 9
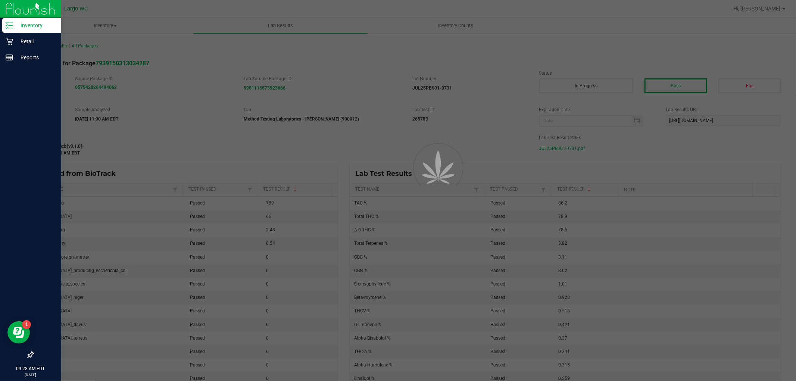
click at [14, 22] on p "Inventory" at bounding box center [35, 25] width 45 height 9
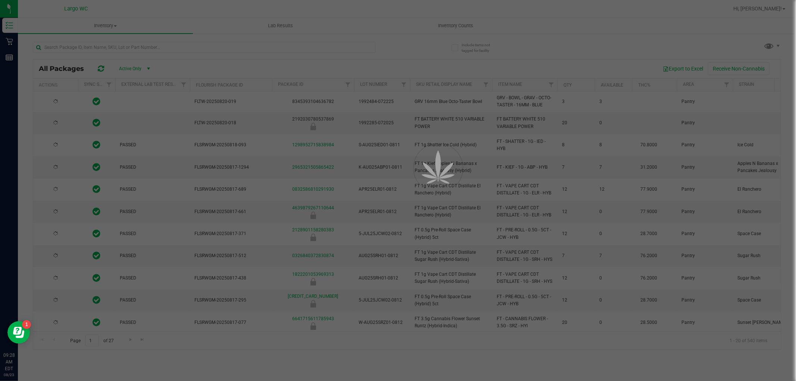
click at [154, 50] on div at bounding box center [398, 190] width 796 height 381
type input "[DATE]"
click at [154, 47] on div at bounding box center [398, 190] width 796 height 381
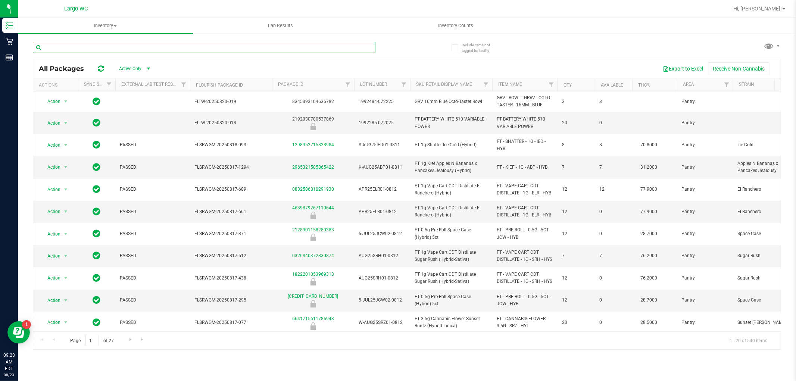
click at [154, 47] on input "text" at bounding box center [204, 47] width 342 height 11
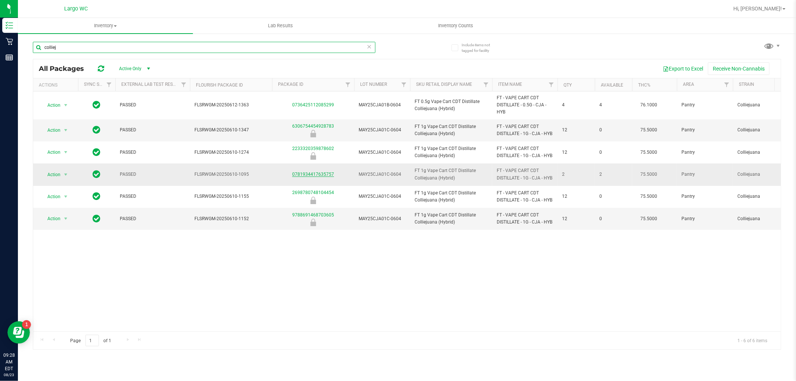
type input "colliej"
click at [320, 173] on link "0781934417635757" at bounding box center [313, 174] width 42 height 5
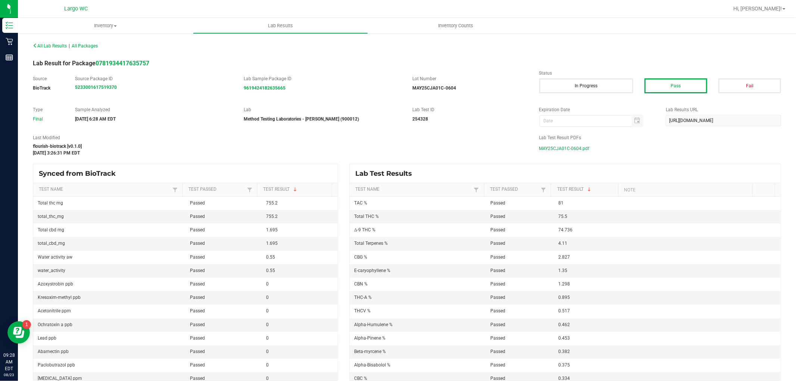
click at [562, 147] on span "MAY25CJA01C-0604.pdf" at bounding box center [564, 148] width 50 height 11
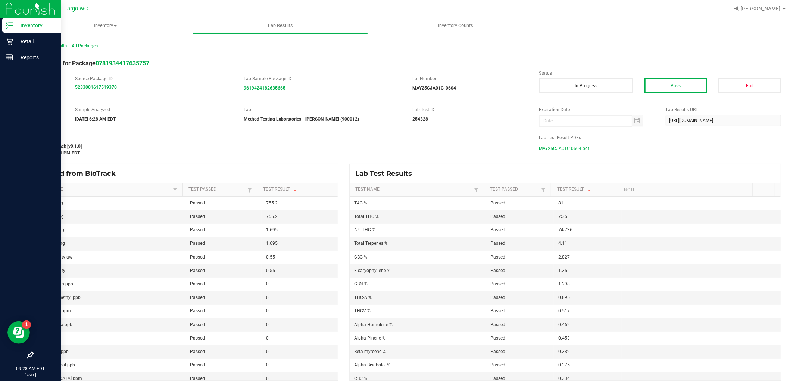
click at [23, 25] on p "Inventory" at bounding box center [35, 25] width 45 height 9
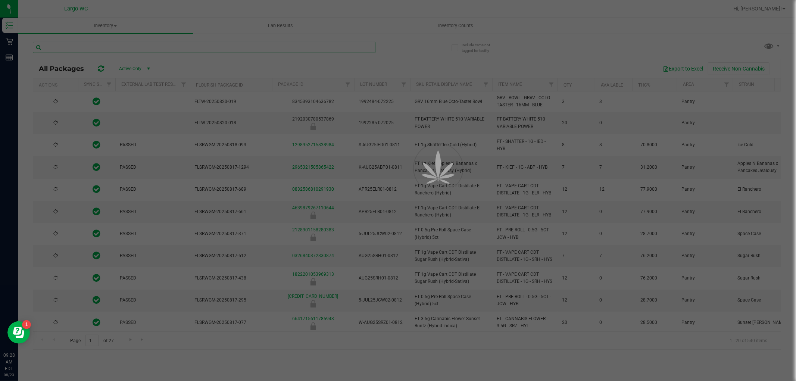
click at [187, 47] on input "text" at bounding box center [204, 47] width 342 height 11
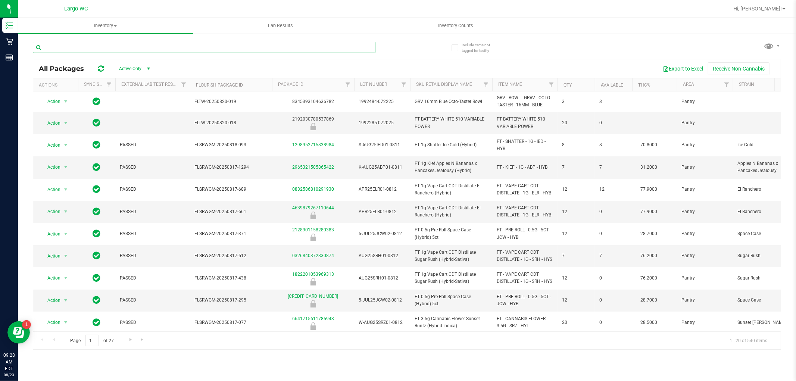
click at [187, 47] on input "text" at bounding box center [204, 47] width 342 height 11
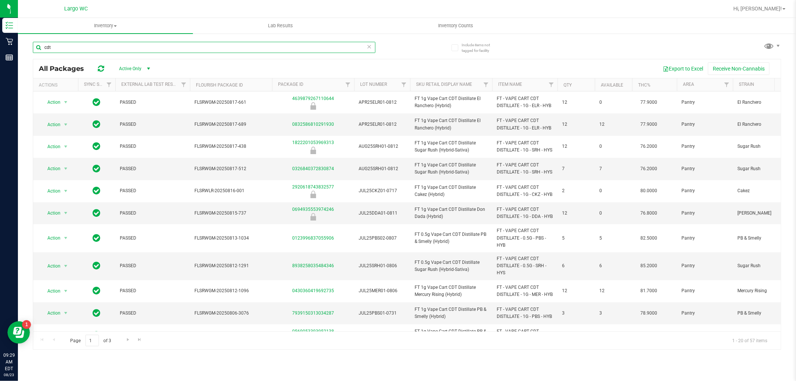
click at [168, 46] on input "cdt" at bounding box center [204, 47] width 342 height 11
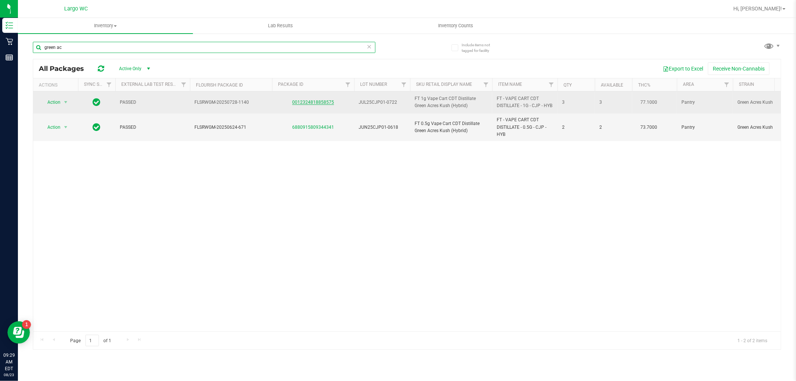
type input "green ac"
click at [297, 100] on link "0012324818858575" at bounding box center [313, 102] width 42 height 5
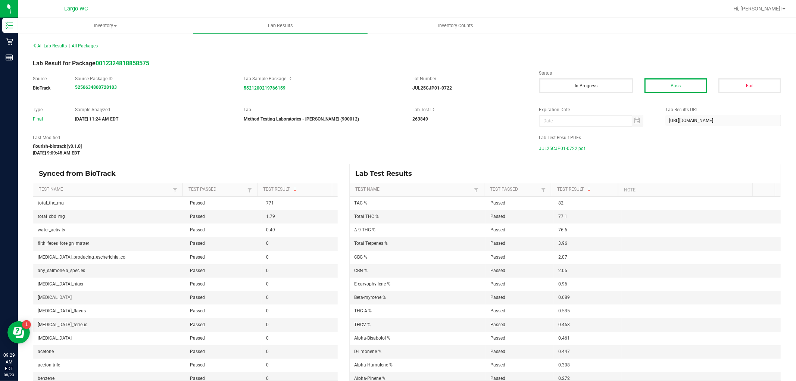
click at [563, 148] on span "JUL25CJP01-0722.pdf" at bounding box center [562, 148] width 46 height 11
drag, startPoint x: 18, startPoint y: 21, endPoint x: 9, endPoint y: 23, distance: 8.4
click at [18, 21] on uib-tab-heading "Inventory All packages All inventory Waste log" at bounding box center [105, 26] width 175 height 16
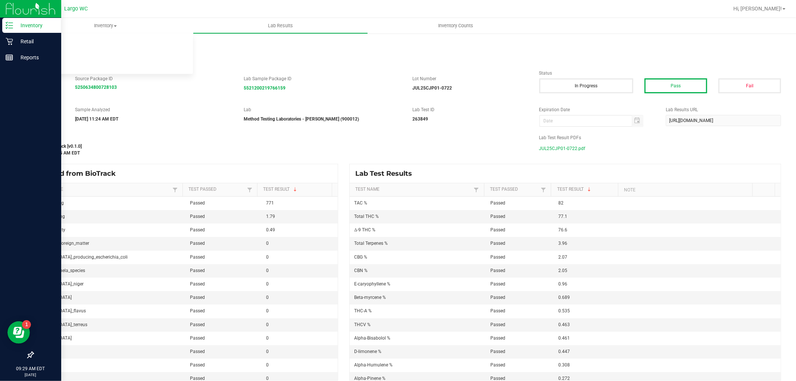
click at [9, 23] on line at bounding box center [11, 23] width 4 height 0
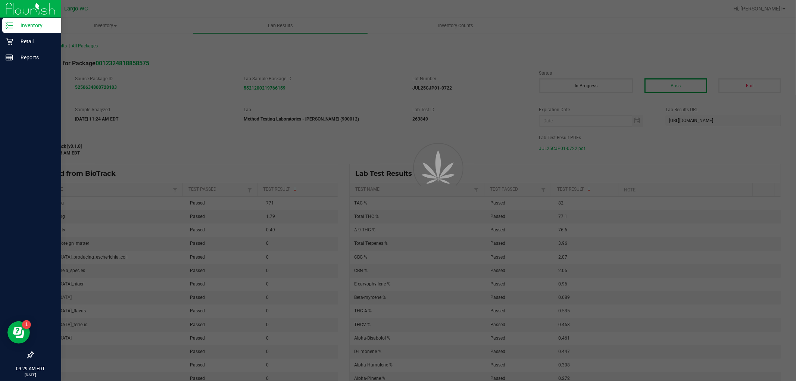
click at [9, 23] on line at bounding box center [11, 23] width 4 height 0
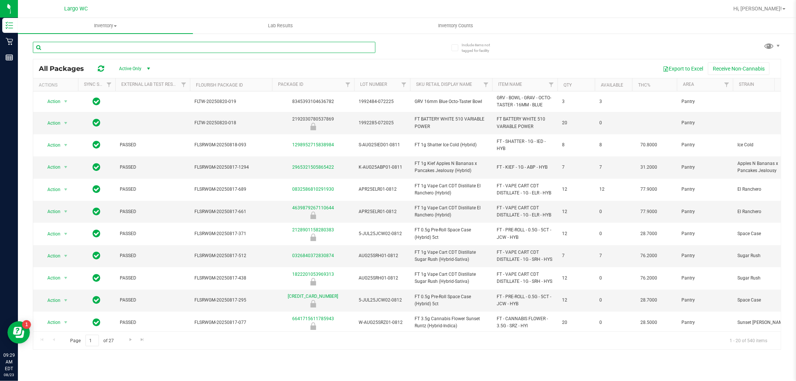
click at [147, 50] on input "text" at bounding box center [204, 47] width 342 height 11
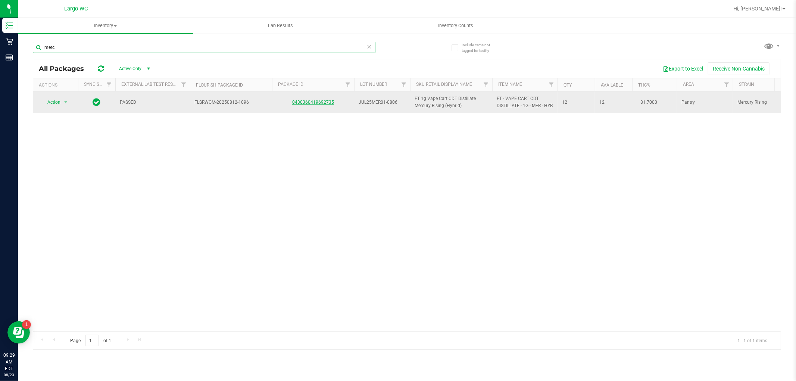
type input "merc"
click at [300, 105] on link "0430360419692735" at bounding box center [313, 102] width 42 height 5
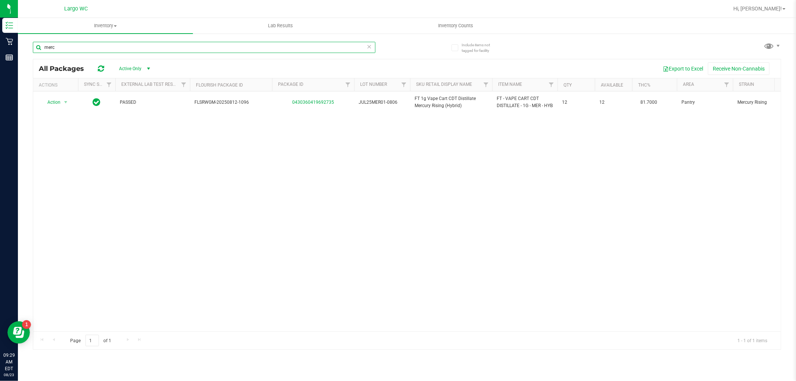
click at [119, 49] on input "merc" at bounding box center [204, 47] width 342 height 11
click at [69, 46] on input "merc" at bounding box center [204, 47] width 342 height 11
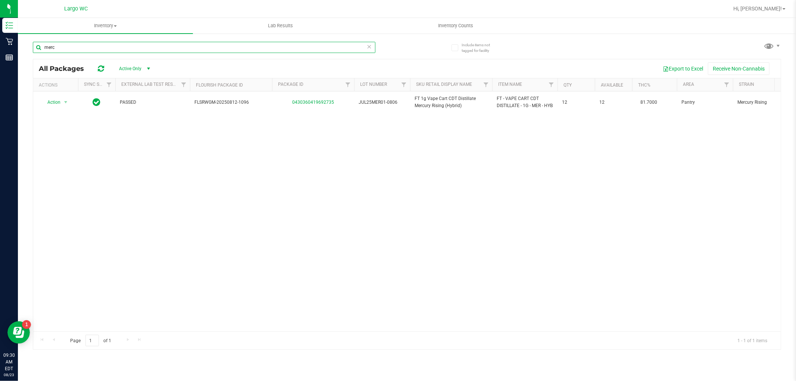
click at [69, 46] on input "merc" at bounding box center [204, 47] width 342 height 11
type input "d"
type input "c"
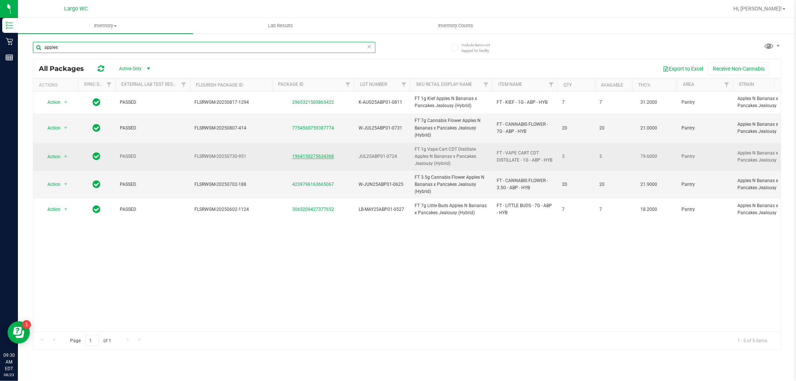
type input "apples"
click at [307, 156] on link "1964150275634368" at bounding box center [313, 156] width 42 height 5
